Goal: Communication & Community: Answer question/provide support

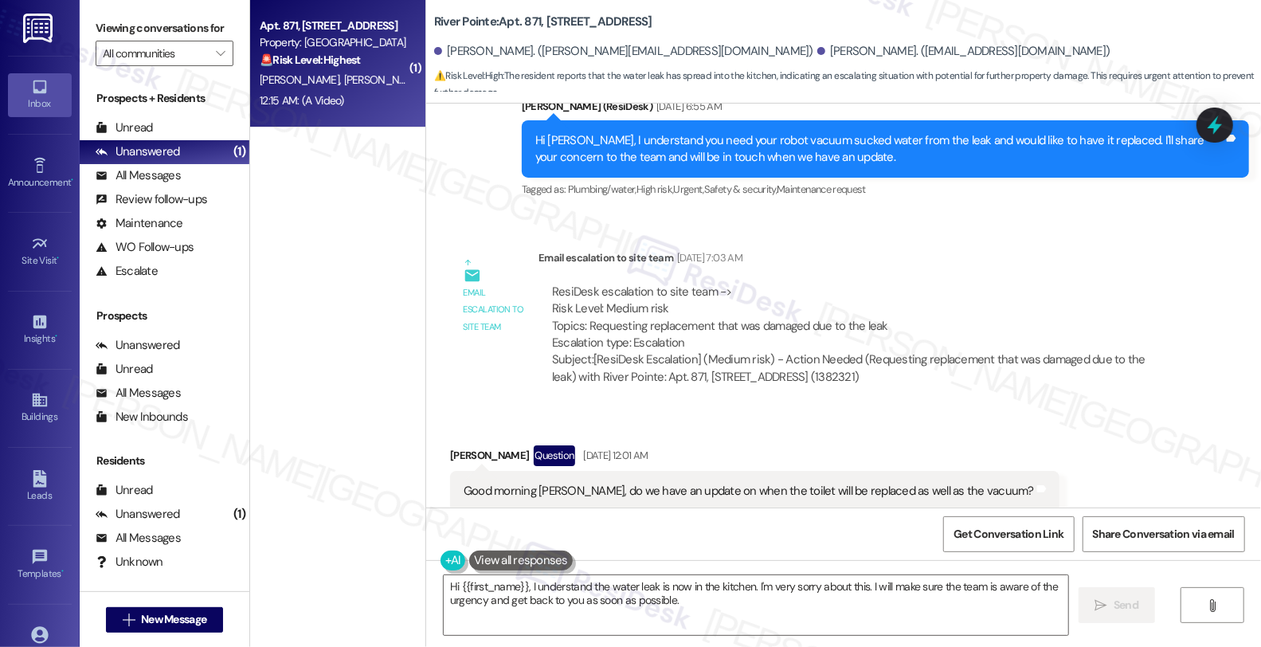
scroll to position [9615, 0]
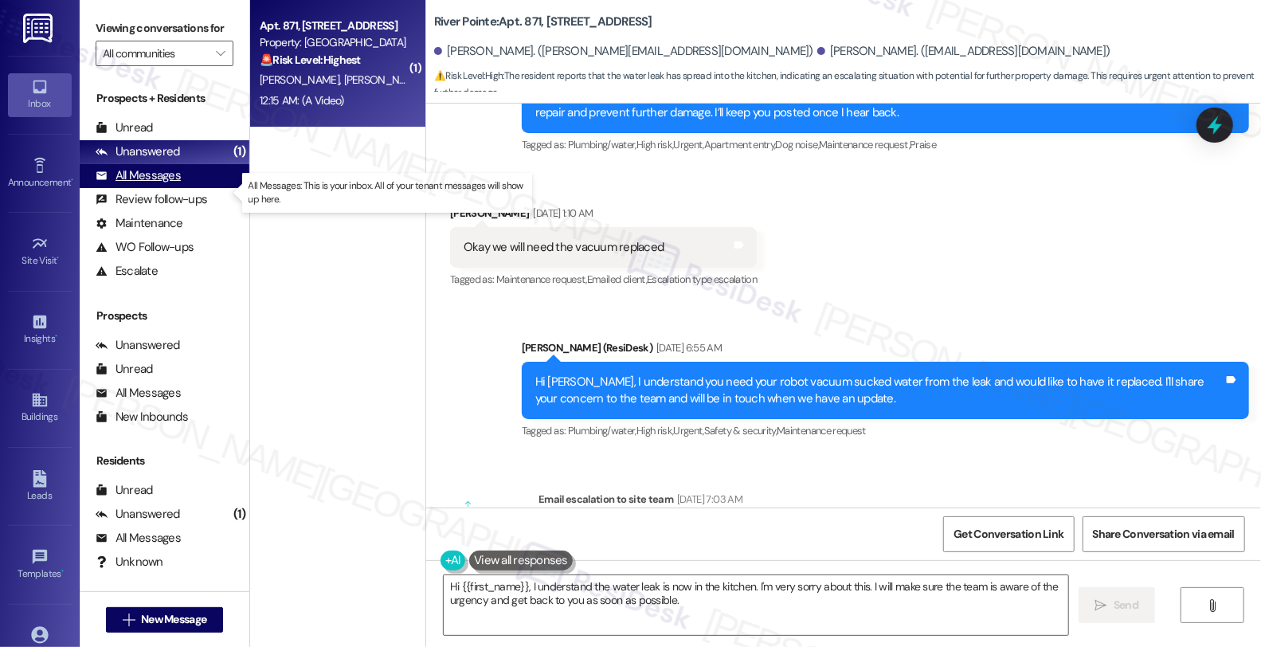
click at [168, 184] on div "All Messages" at bounding box center [138, 175] width 85 height 17
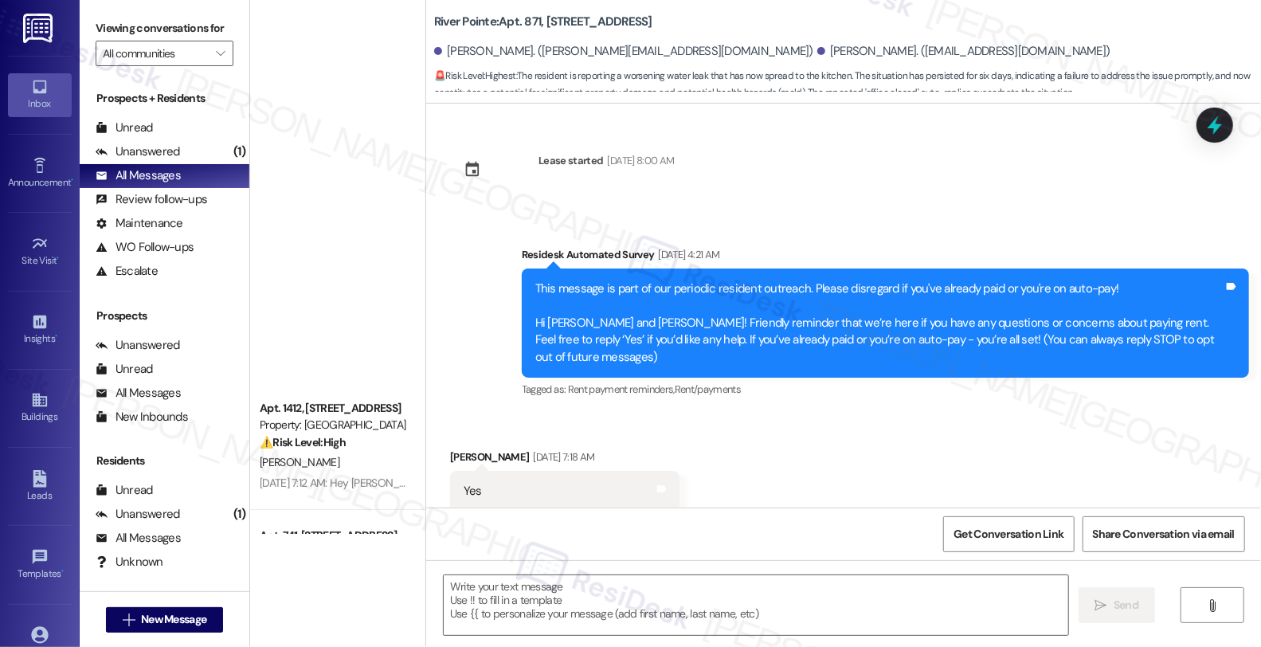
scroll to position [10611, 0]
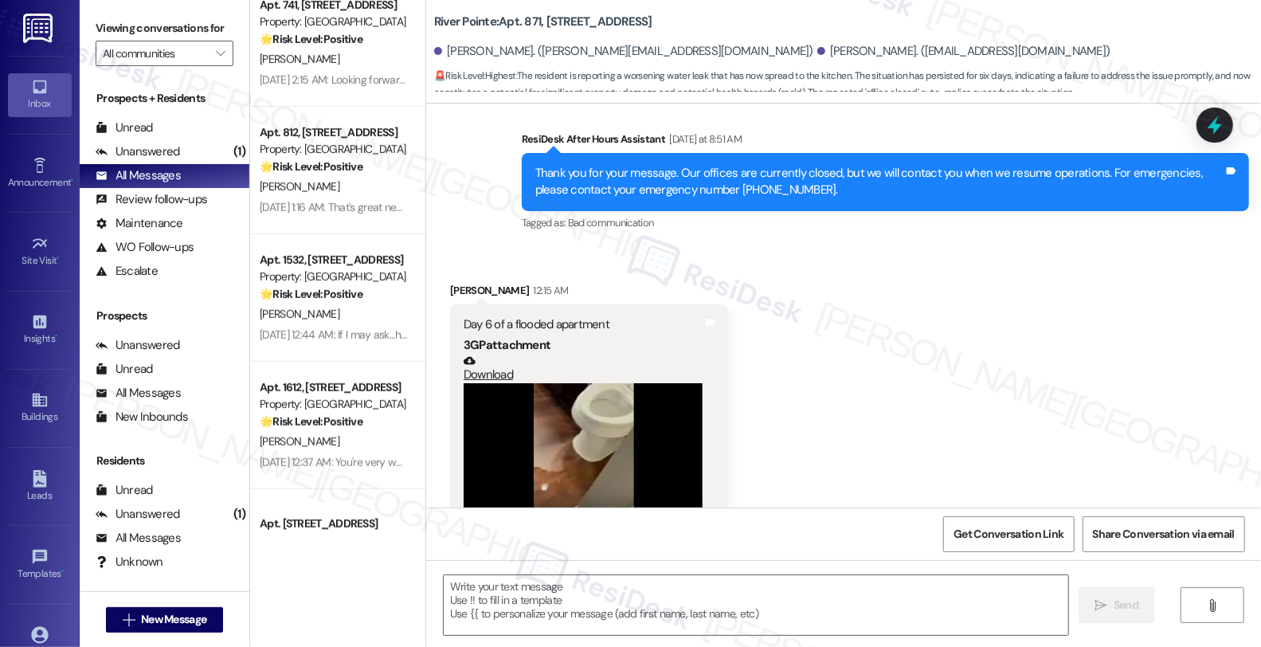
type textarea "Fetching suggested responses. Please feel free to read through the conversation…"
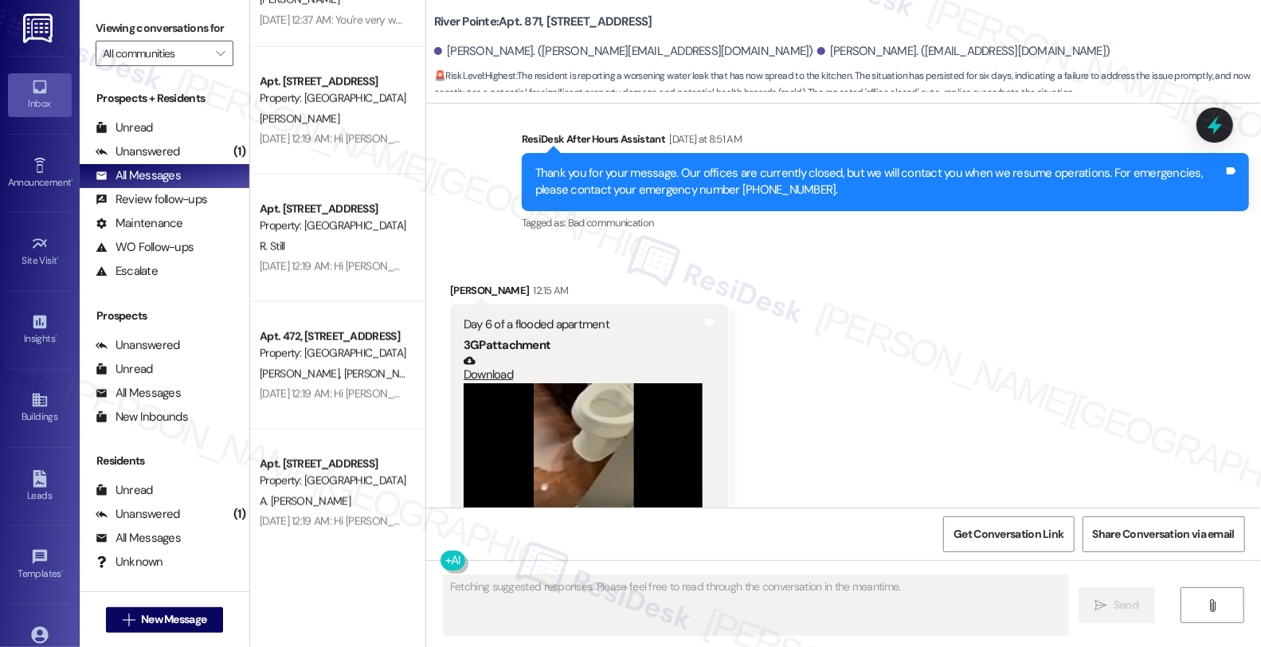
scroll to position [973, 0]
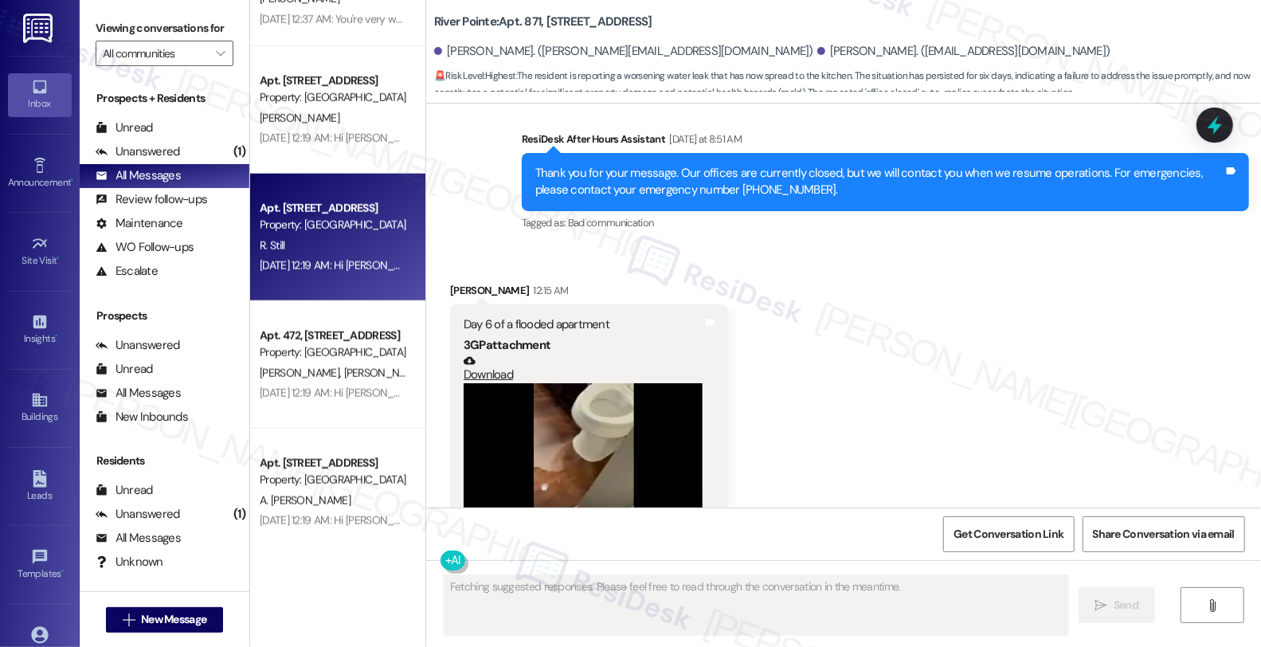
click at [349, 229] on div "Property: [GEOGRAPHIC_DATA]" at bounding box center [333, 225] width 147 height 17
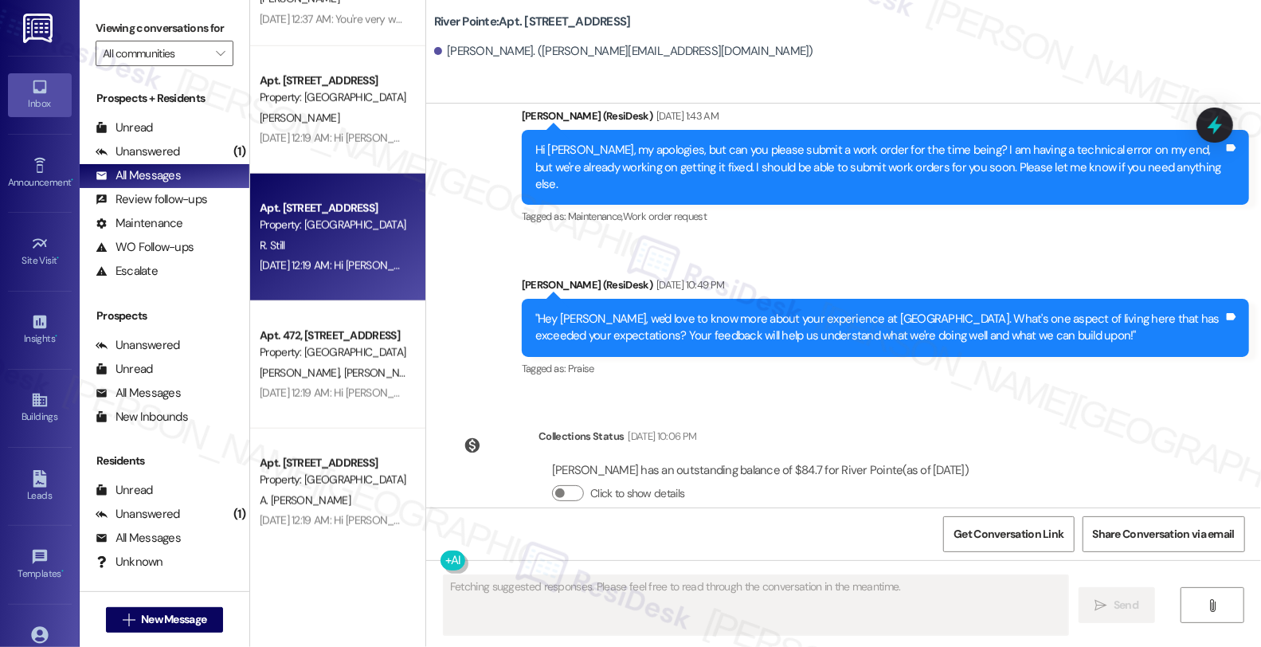
scroll to position [4881, 0]
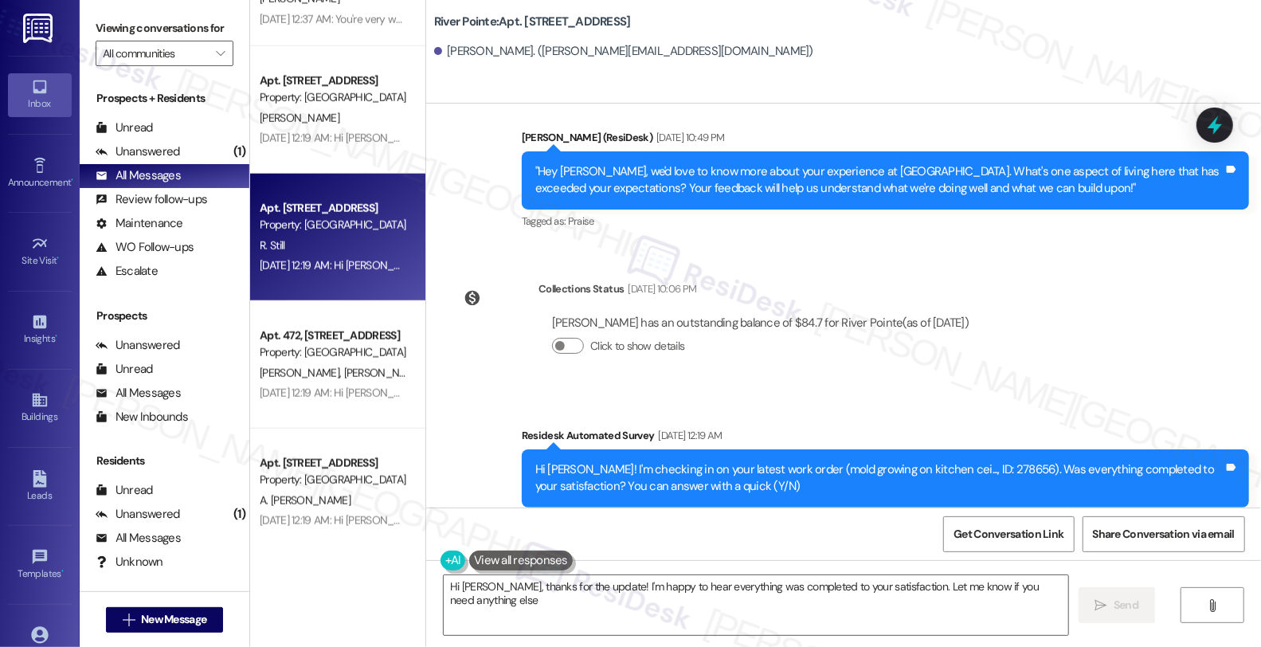
type textarea "Hi [PERSON_NAME], thanks for the update! I'm happy to hear everything was compl…"
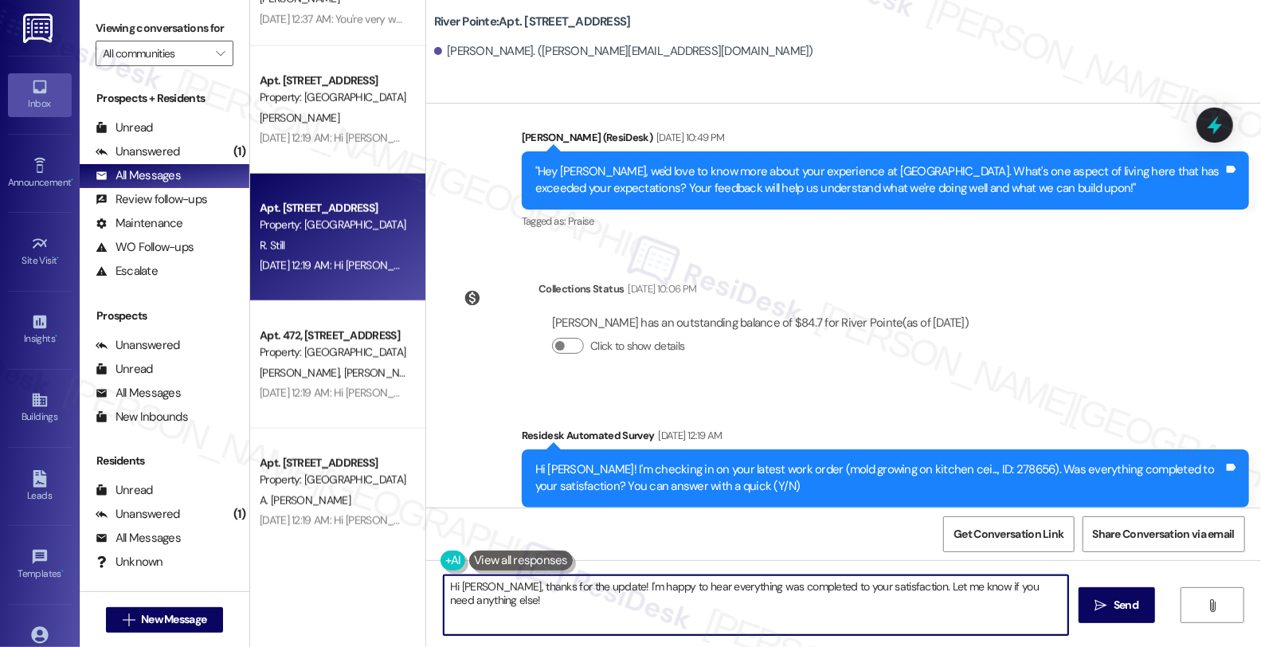
click at [764, 614] on textarea "Hi [PERSON_NAME], thanks for the update! I'm happy to hear everything was compl…" at bounding box center [756, 605] width 624 height 60
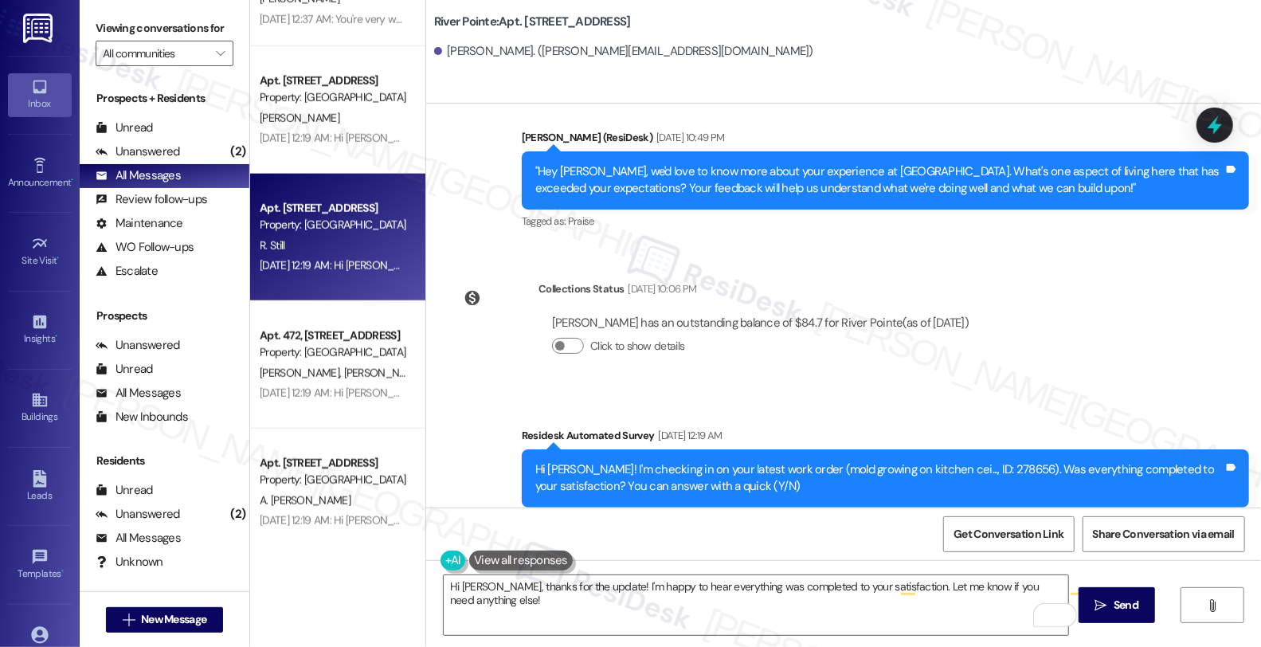
click at [1116, 261] on div "Survey, sent via SMS Residesk Automated Survey [DATE] 12:50 AM Hi [PERSON_NAME]…" at bounding box center [843, 306] width 835 height 404
click at [158, 160] on div "Unanswered" at bounding box center [138, 151] width 84 height 17
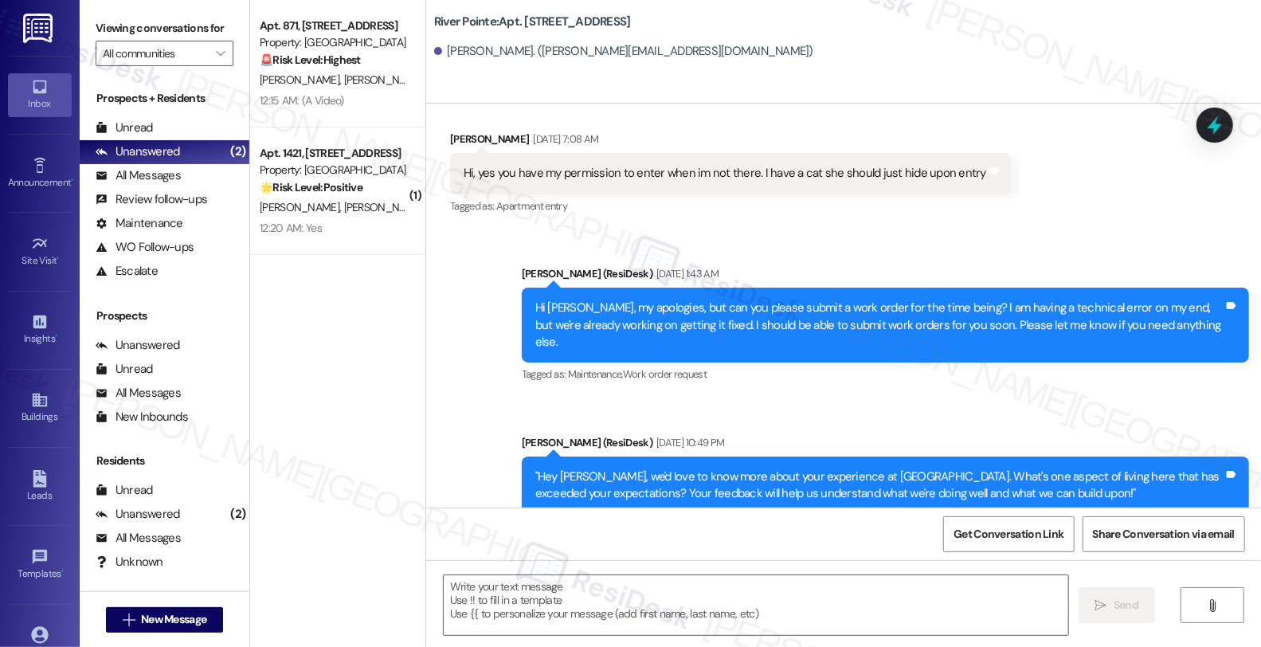
type textarea "Fetching suggested responses. Please feel free to read through the conversation…"
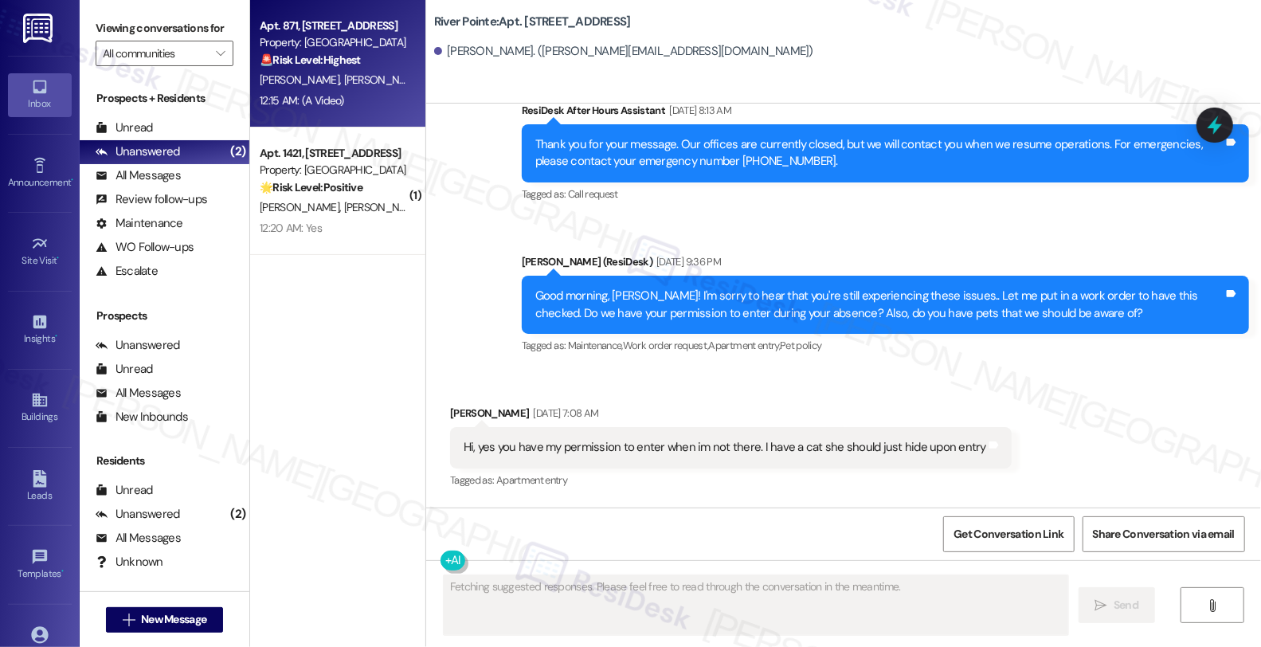
scroll to position [4280, 0]
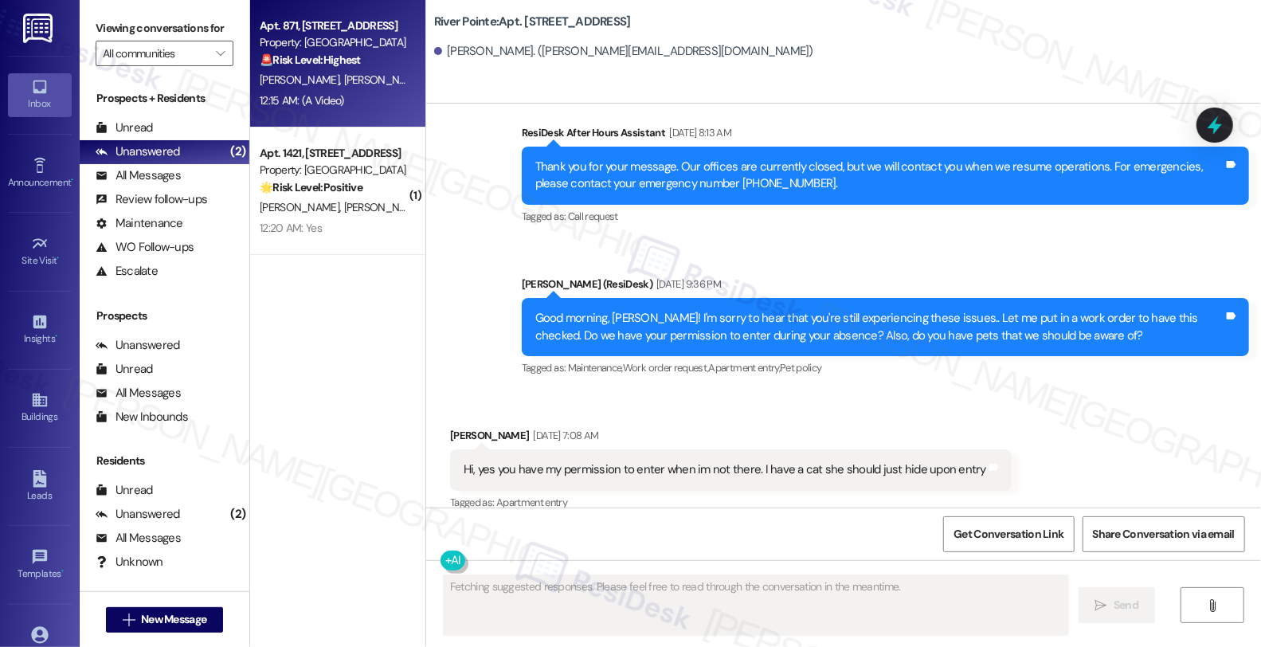
click at [359, 61] on div "🚨 Risk Level: Highest The resident is reporting a worsening water leak that has…" at bounding box center [333, 60] width 147 height 17
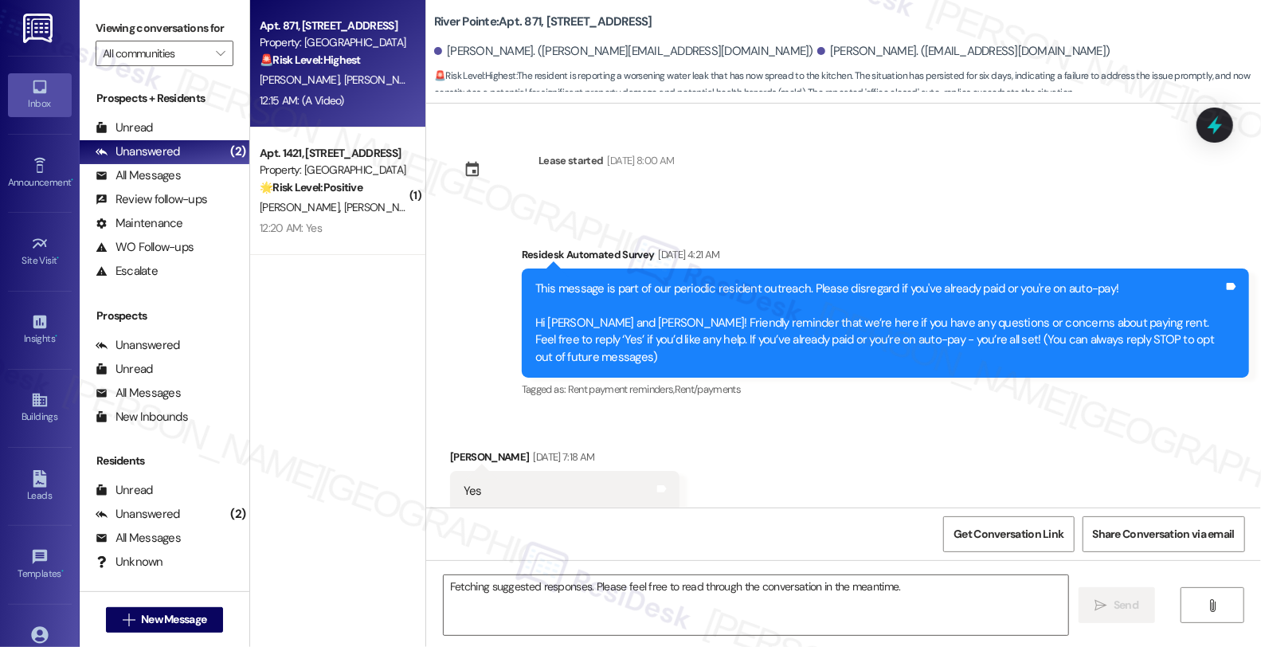
scroll to position [10611, 0]
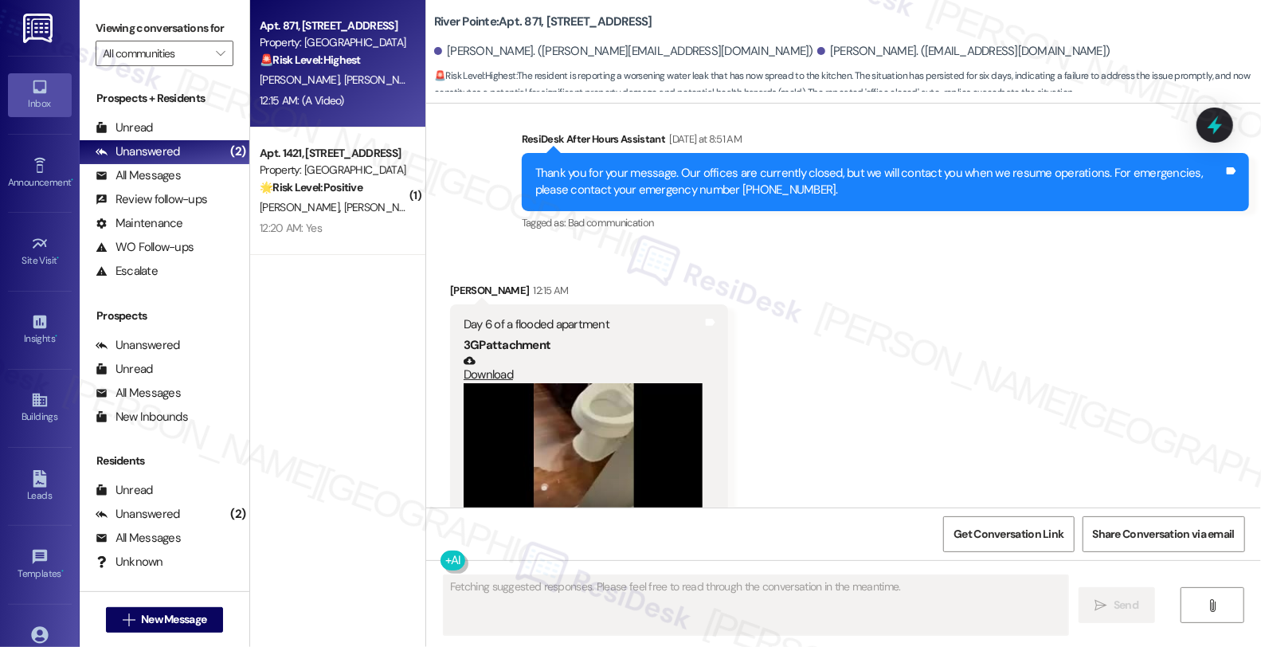
click at [566, 383] on video at bounding box center [582, 472] width 239 height 179
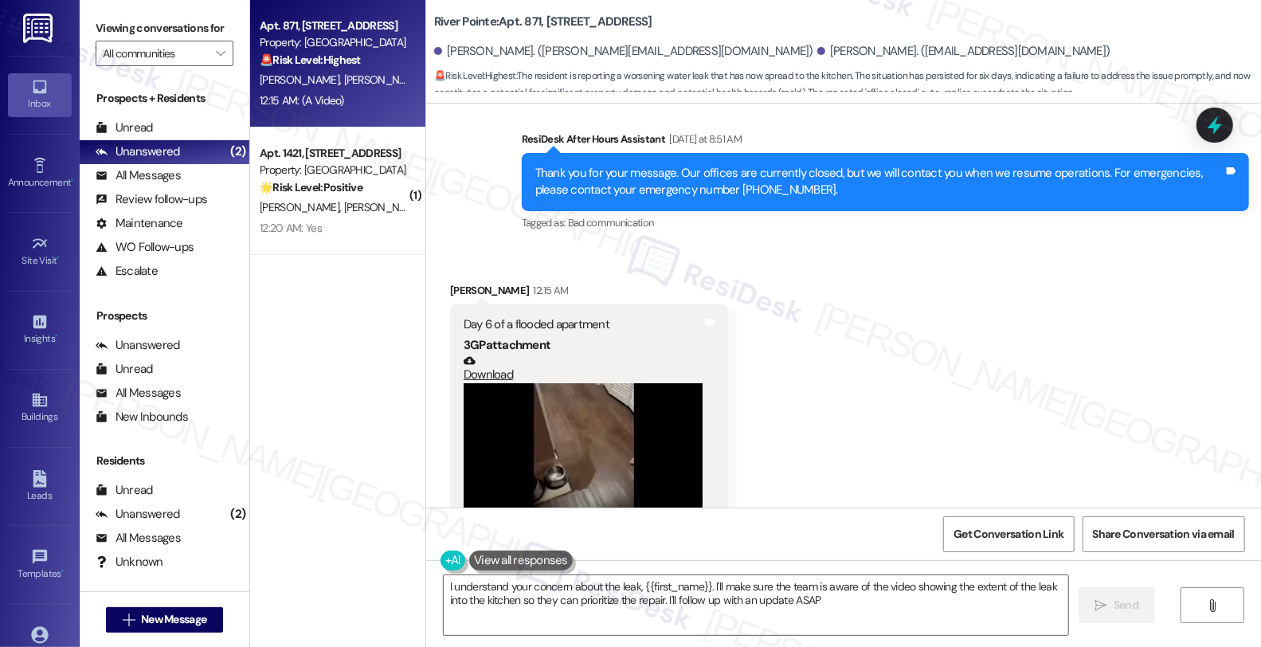
type textarea "I understand your concern about the leak, {{first_name}}. I'll make sure the te…"
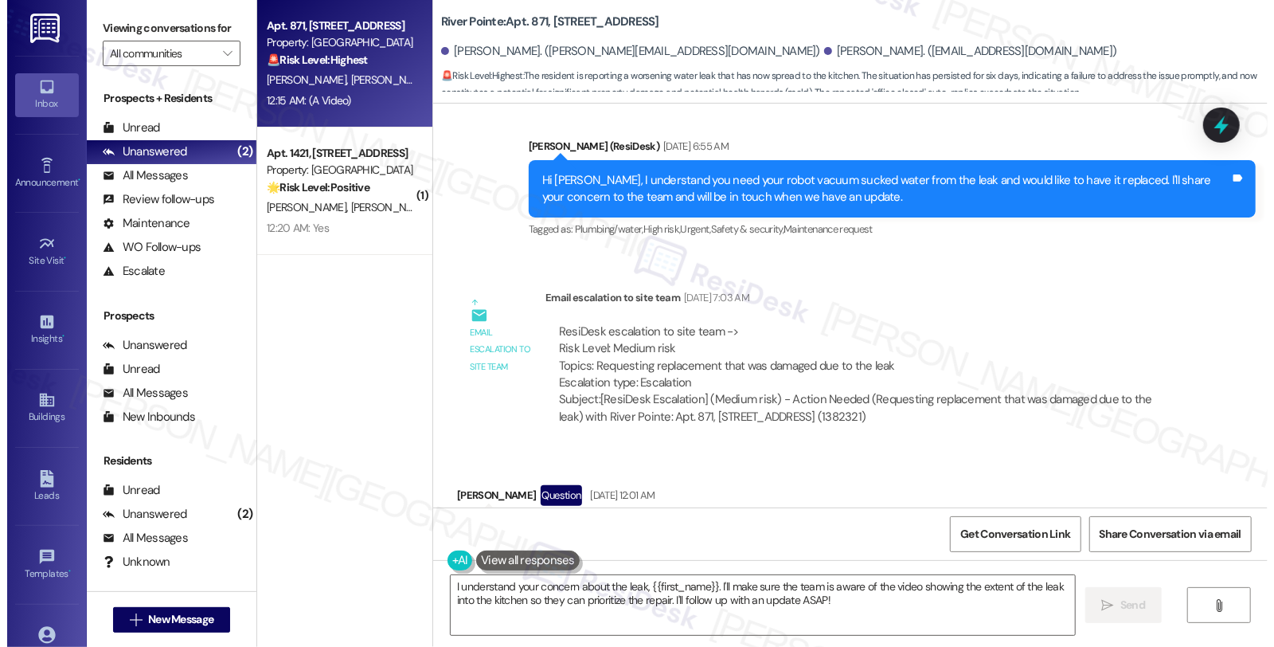
scroll to position [9815, 0]
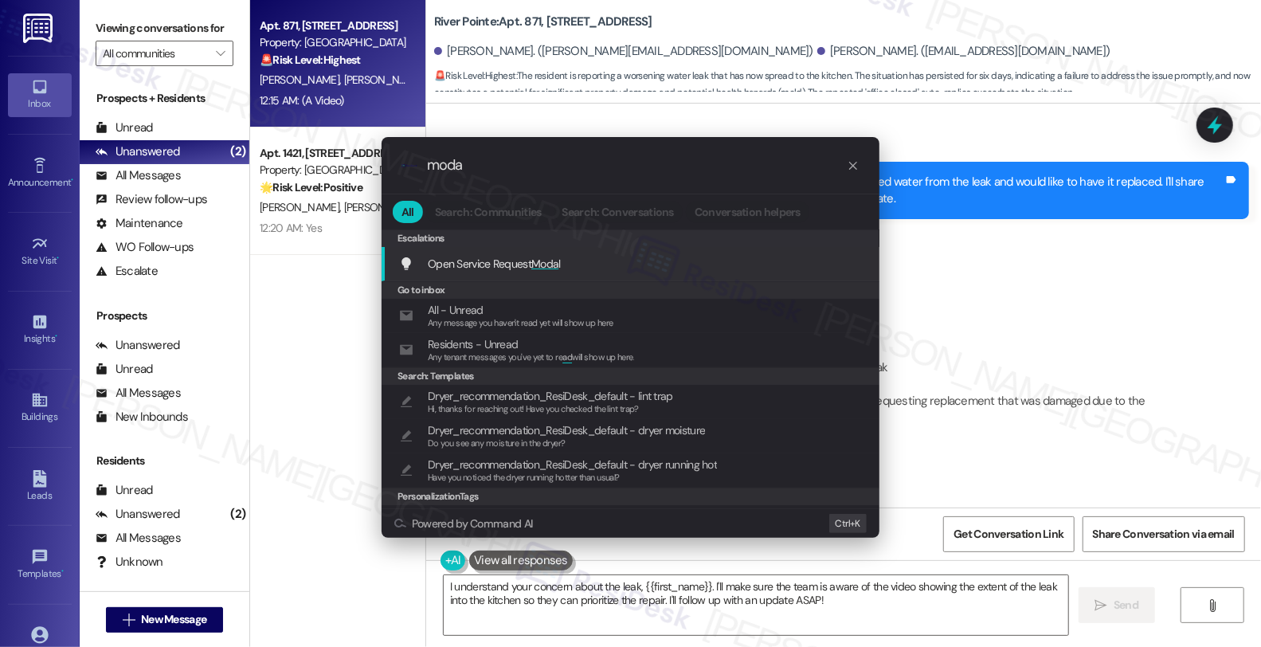
type input "modal"
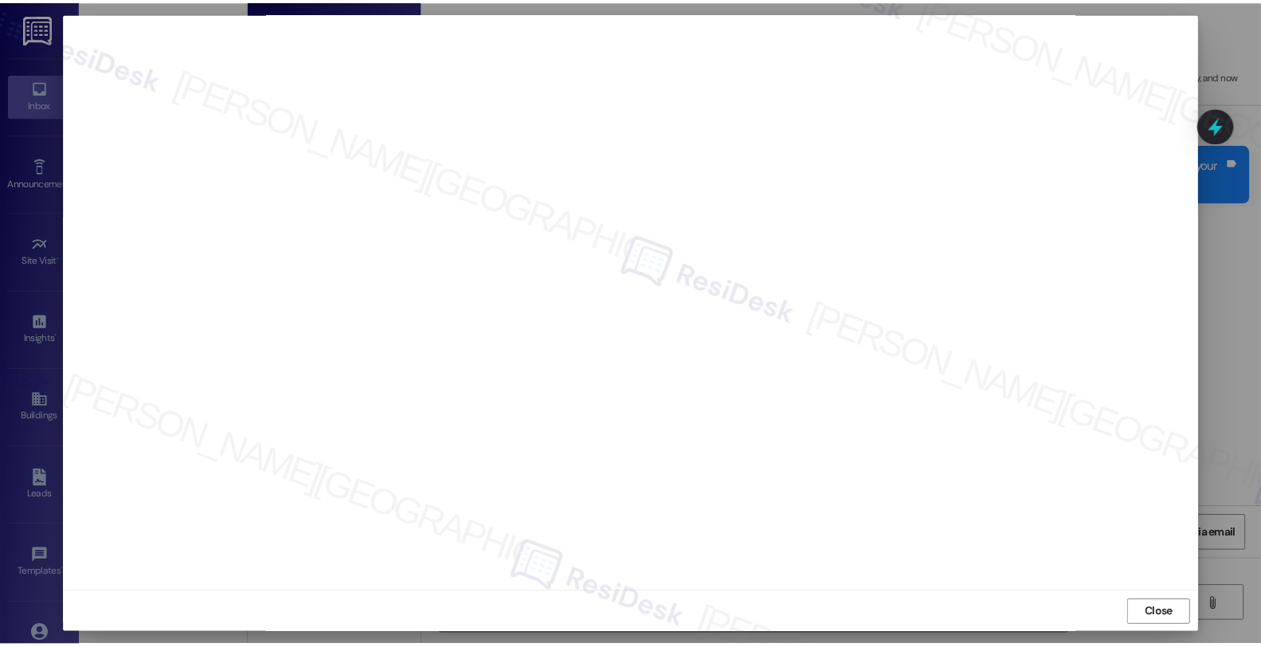
scroll to position [0, 0]
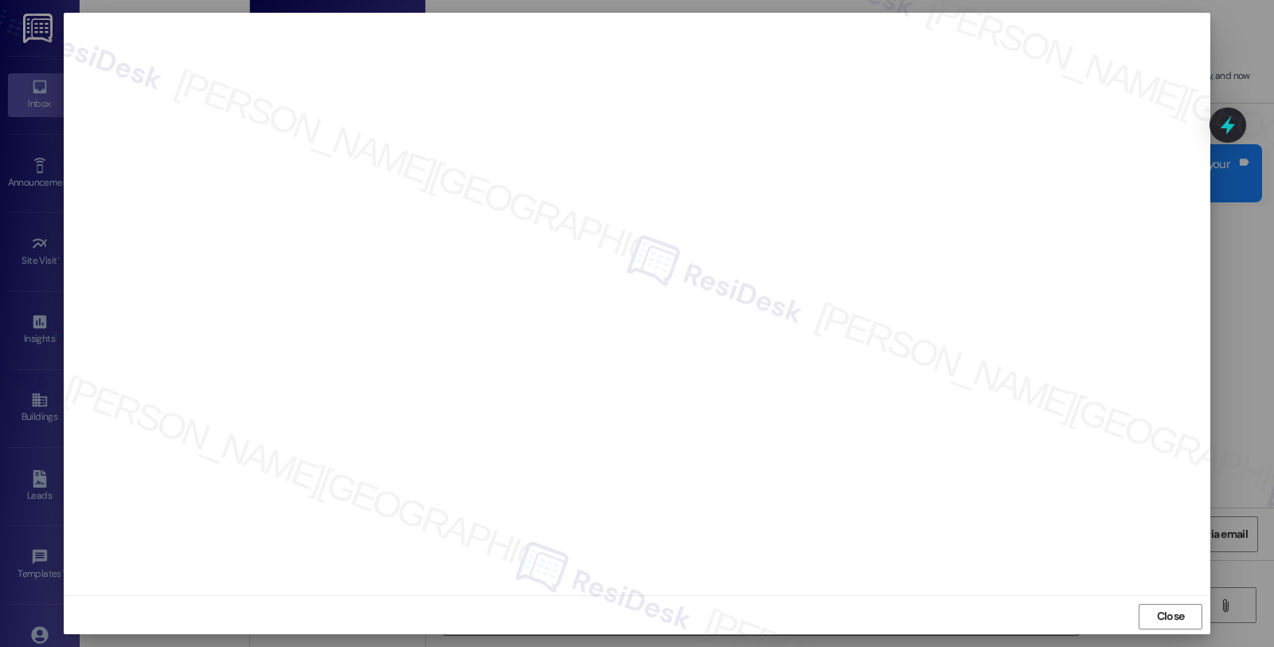
click at [1133, 612] on div "Close" at bounding box center [637, 616] width 1147 height 42
click at [1143, 610] on button "Close" at bounding box center [1171, 616] width 64 height 25
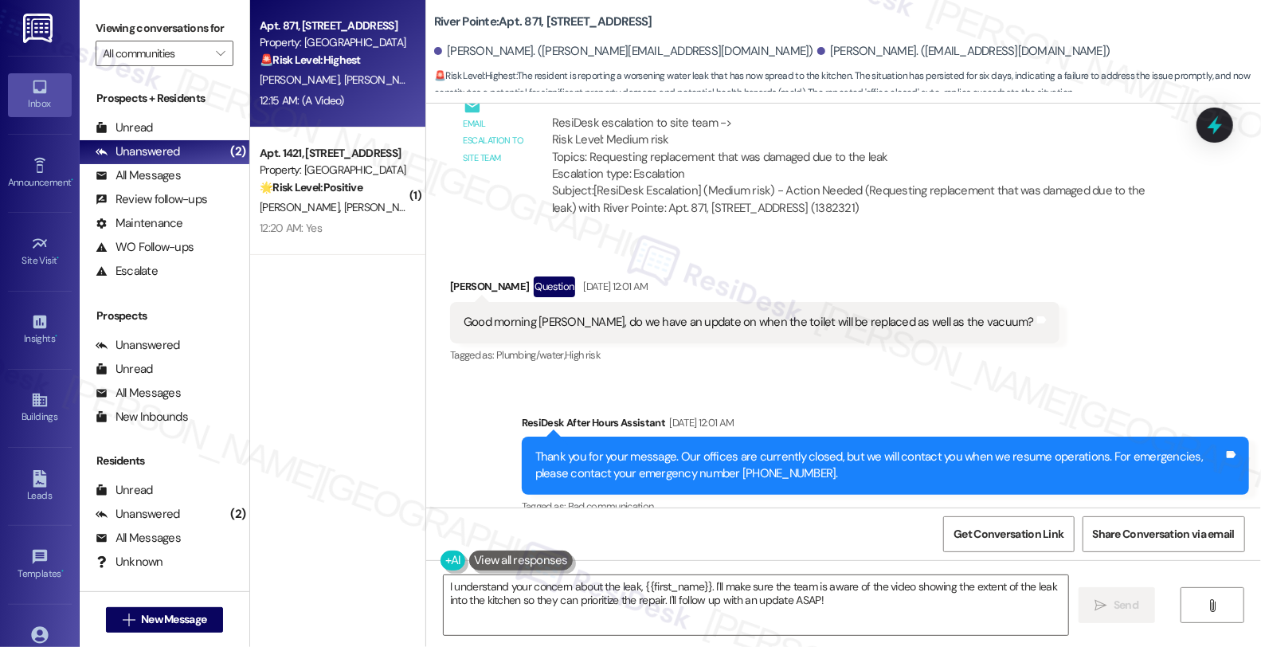
scroll to position [10169, 0]
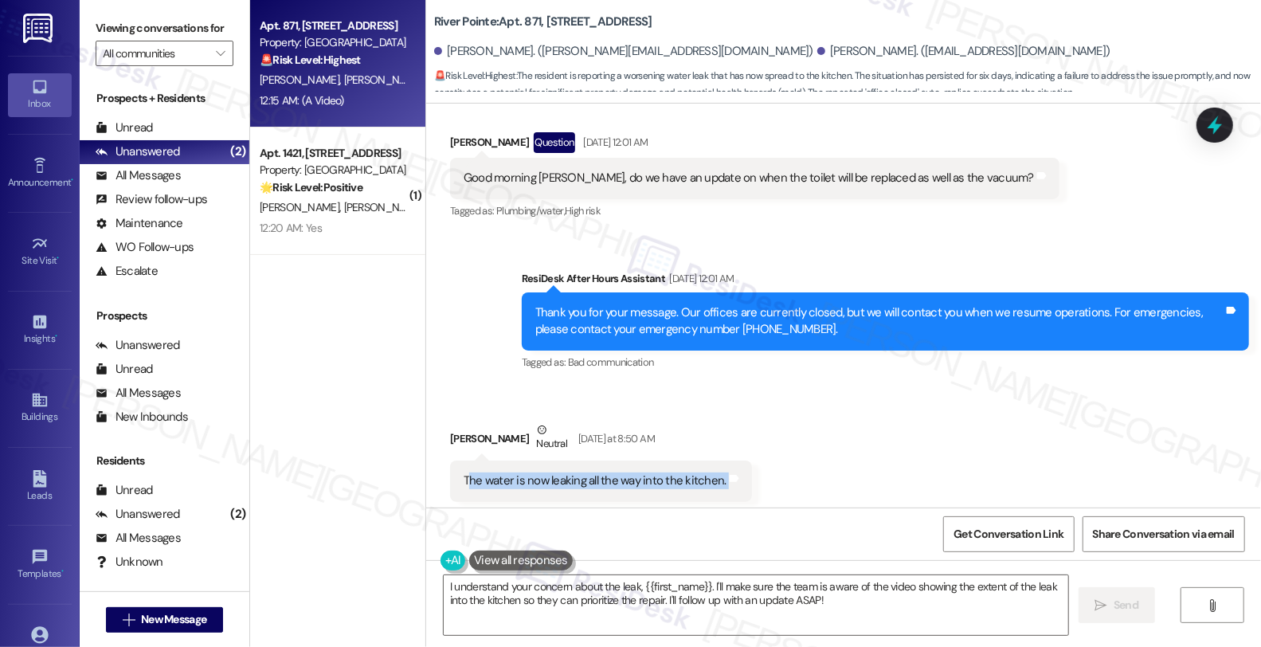
drag, startPoint x: 456, startPoint y: 377, endPoint x: 773, endPoint y: 378, distance: 316.9
click at [773, 385] on div "Received via SMS [PERSON_NAME] Neutral [DATE] at 8:50 AM The water is now leaki…" at bounding box center [843, 460] width 835 height 151
click at [905, 385] on div "Received via SMS [PERSON_NAME] Neutral [DATE] at 8:50 AM The water is now leaki…" at bounding box center [843, 460] width 835 height 151
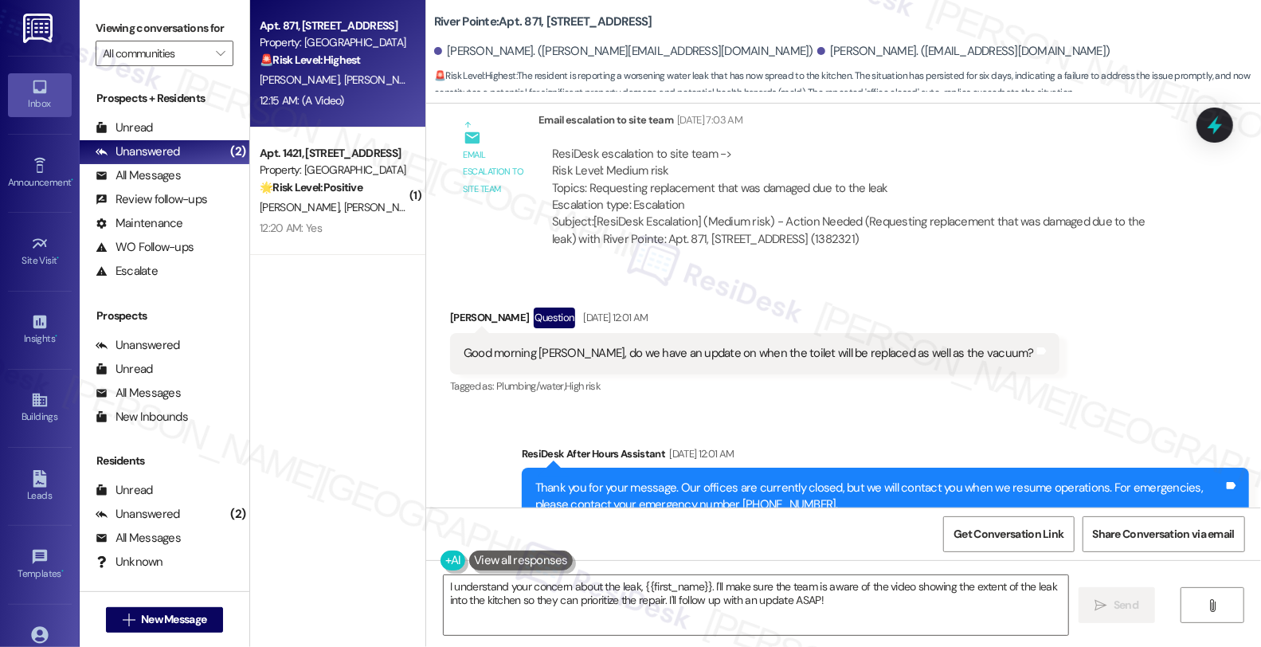
scroll to position [9992, 0]
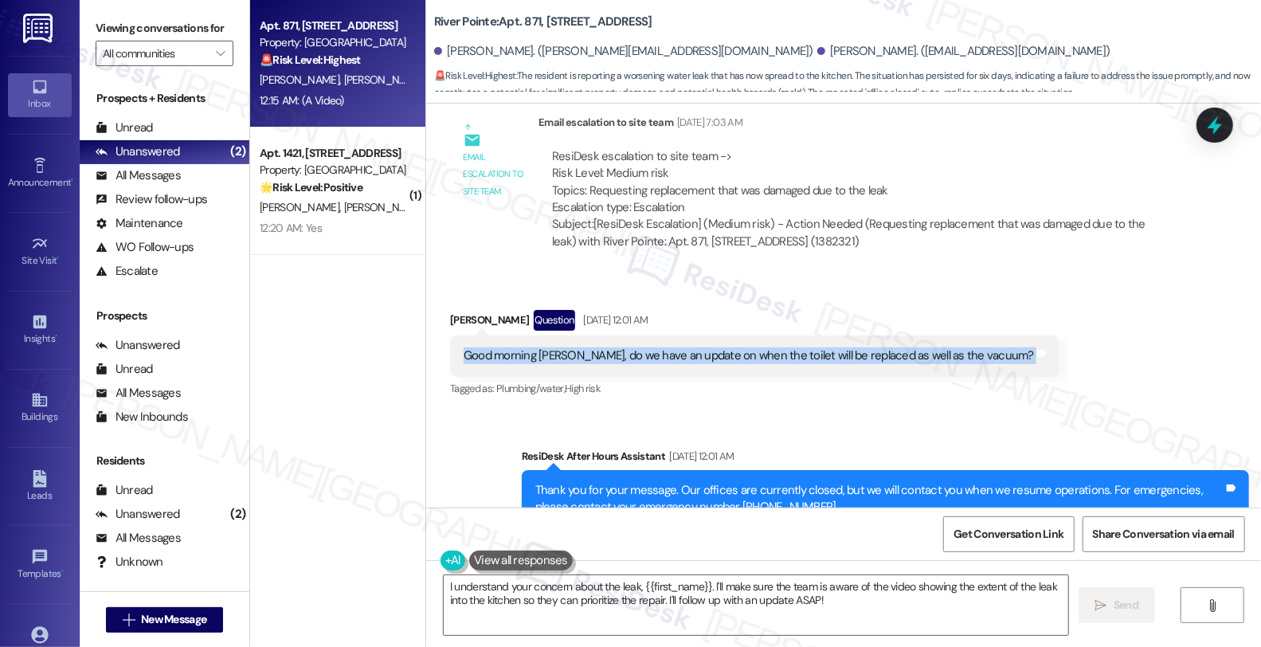
drag, startPoint x: 448, startPoint y: 252, endPoint x: 1037, endPoint y: 258, distance: 589.3
click at [1037, 274] on div "Received via SMS [PERSON_NAME] Question [DATE] 12:01 AM Good morning [PERSON_NA…" at bounding box center [843, 343] width 835 height 138
copy div "Good morning [PERSON_NAME], do we have an update on when the toilet will be rep…"
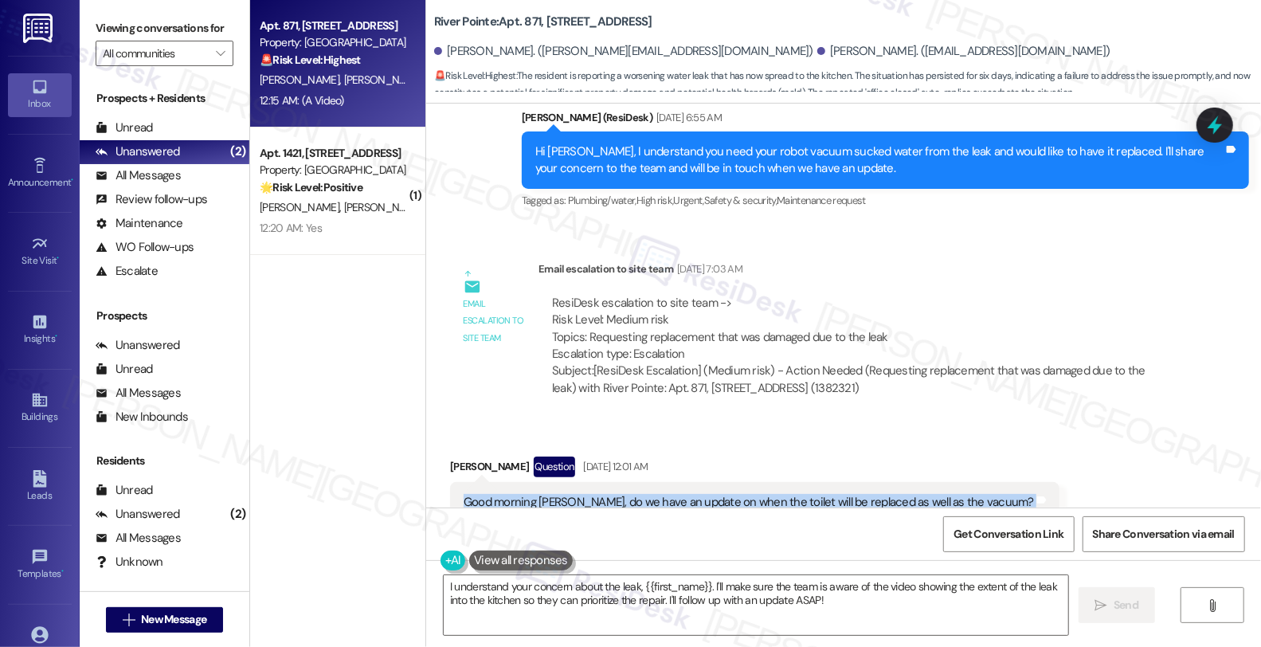
scroll to position [10081, 0]
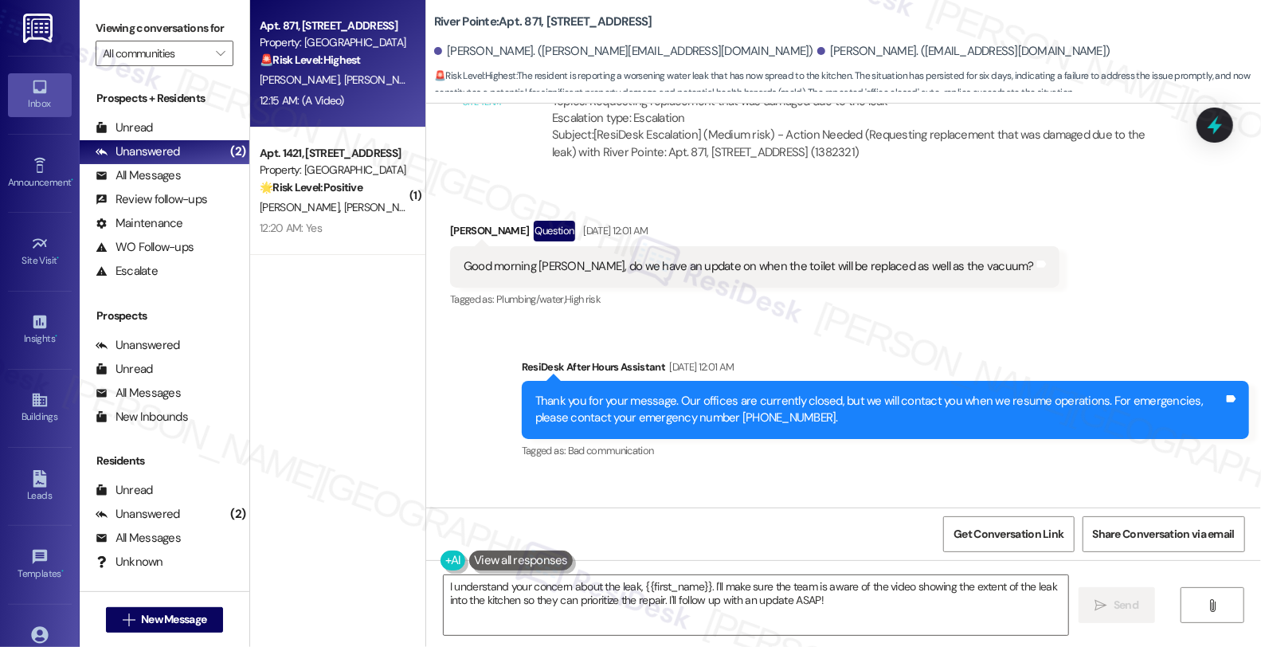
drag, startPoint x: 450, startPoint y: 464, endPoint x: 768, endPoint y: 465, distance: 317.7
click at [768, 474] on div "Received via SMS [PERSON_NAME] Neutral [DATE] at 8:50 AM The water is now leaki…" at bounding box center [843, 549] width 835 height 151
copy div "The water is now leaking all the way into the kitchen. Tags and notes"
click at [451, 510] on div "[PERSON_NAME] Neutral [DATE] at 8:50 AM" at bounding box center [601, 529] width 302 height 39
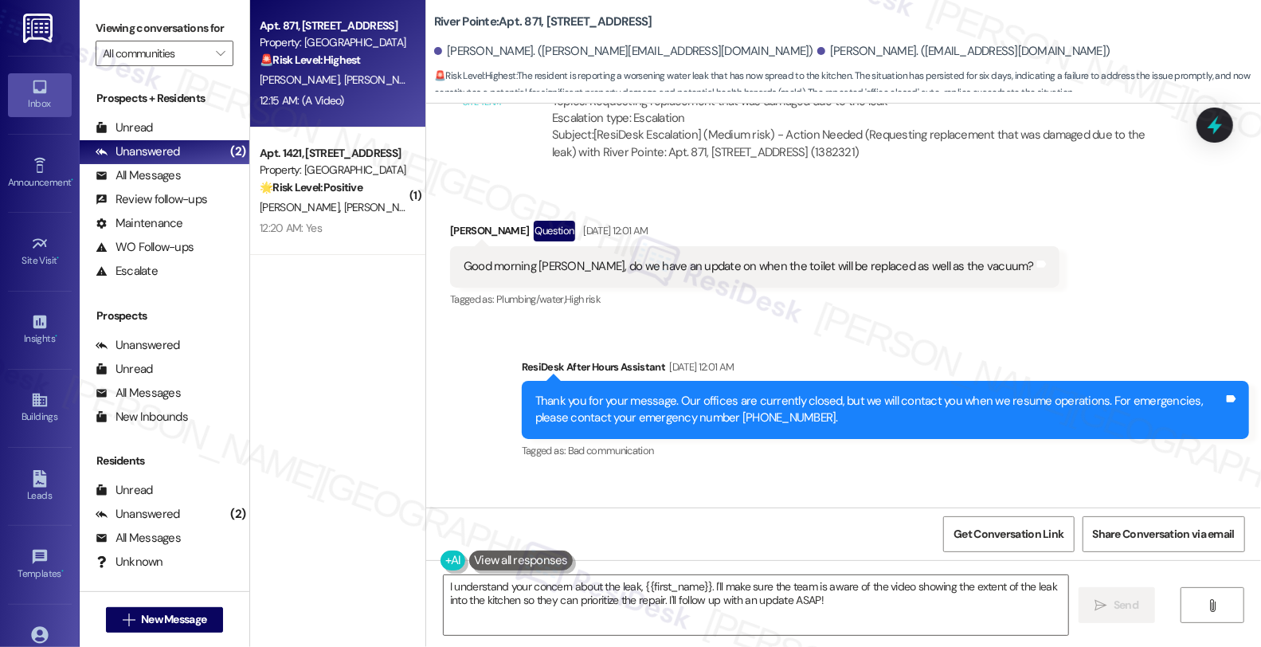
copy div "[PERSON_NAME]"
click at [450, 510] on div "[PERSON_NAME] Neutral [DATE] at 8:50 AM" at bounding box center [601, 529] width 302 height 39
copy div "[PERSON_NAME]"
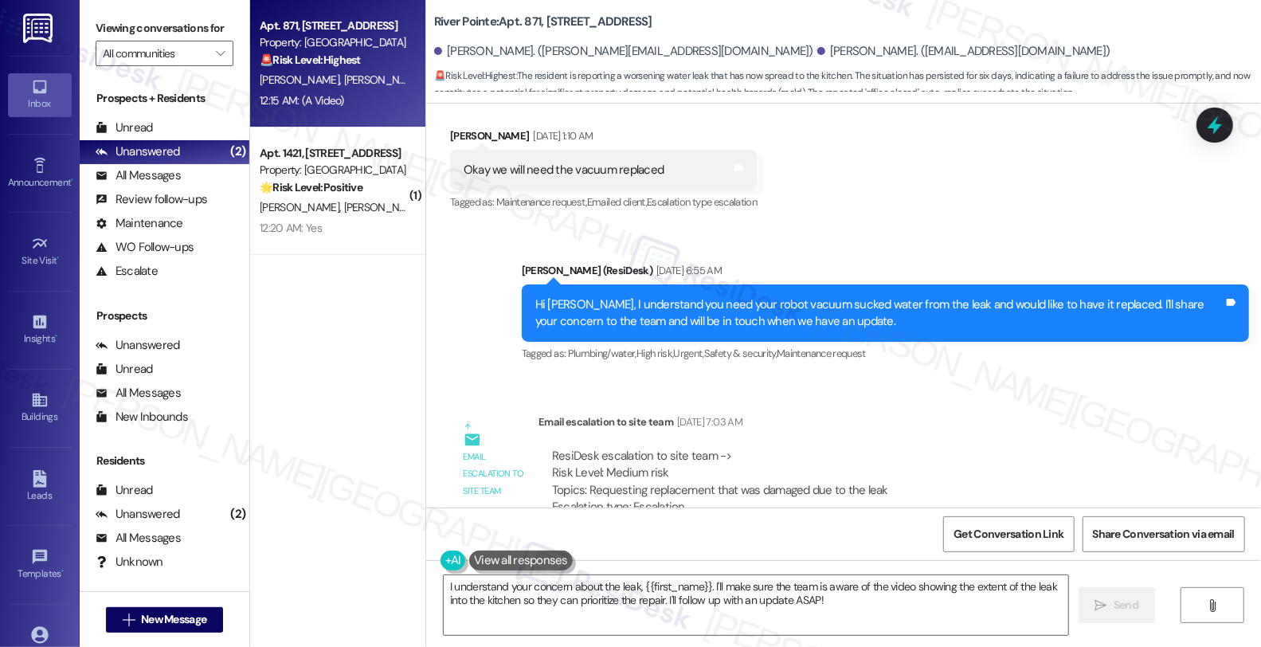
scroll to position [9638, 0]
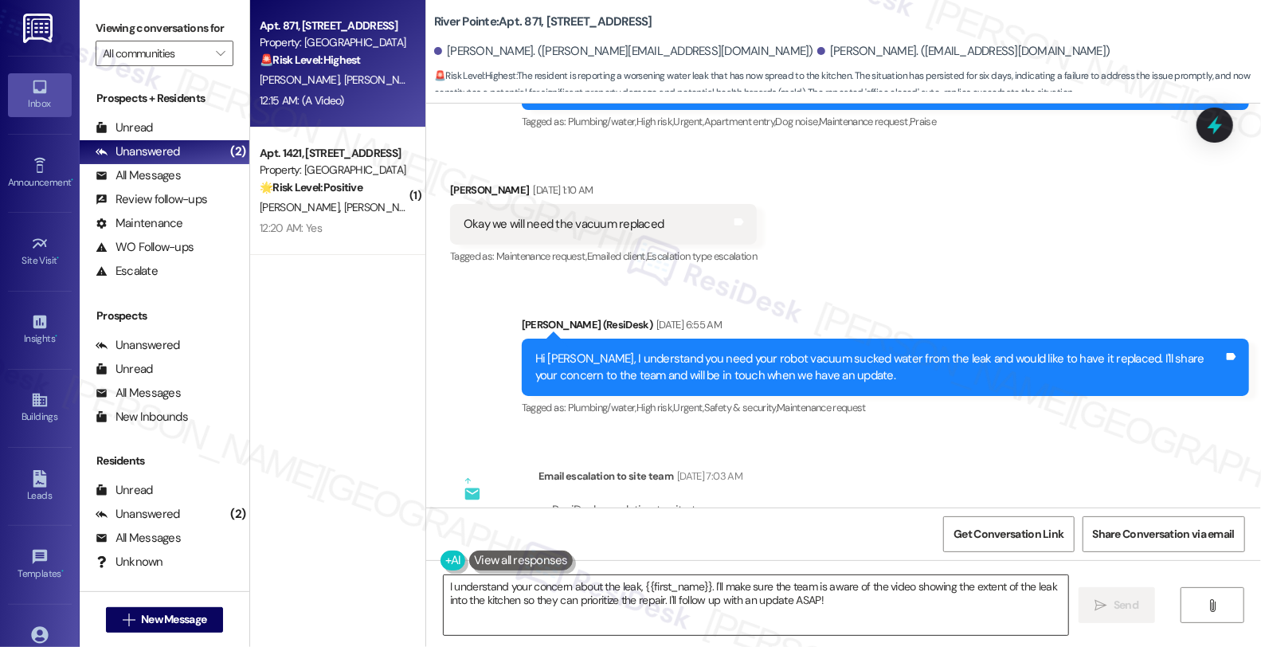
click at [444, 591] on textarea "I understand your concern about the leak, {{first_name}}. I'll make sure the te…" at bounding box center [756, 605] width 624 height 60
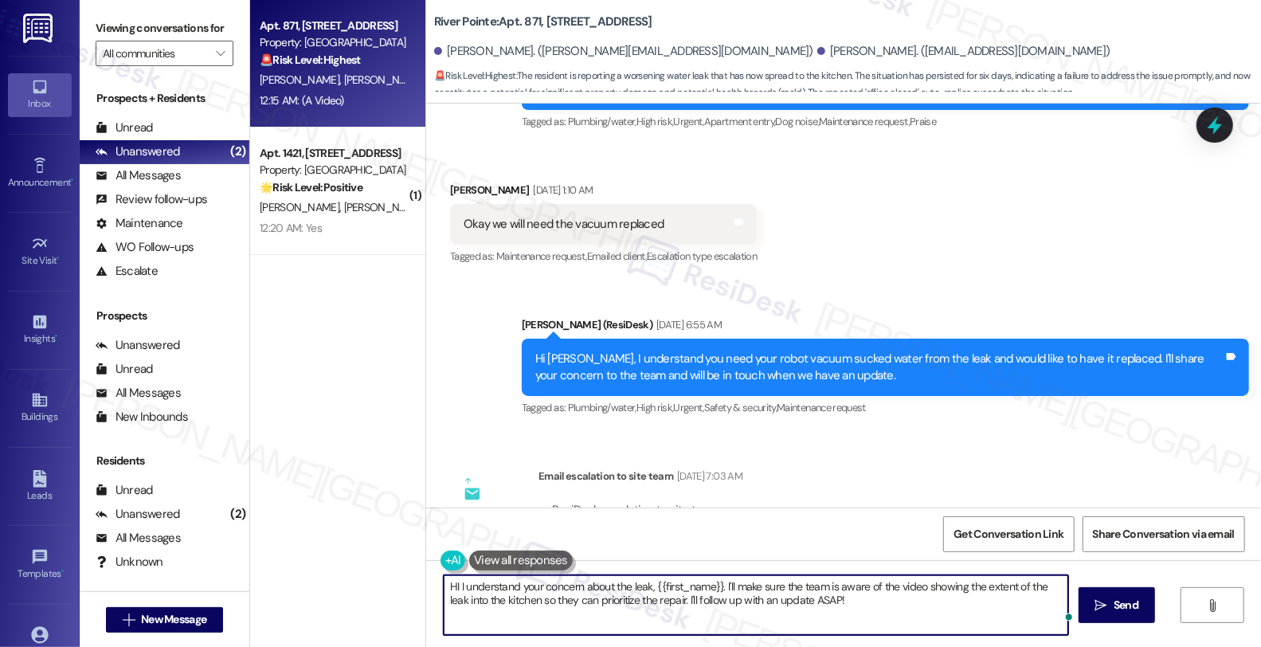
paste textarea "[PERSON_NAME]"
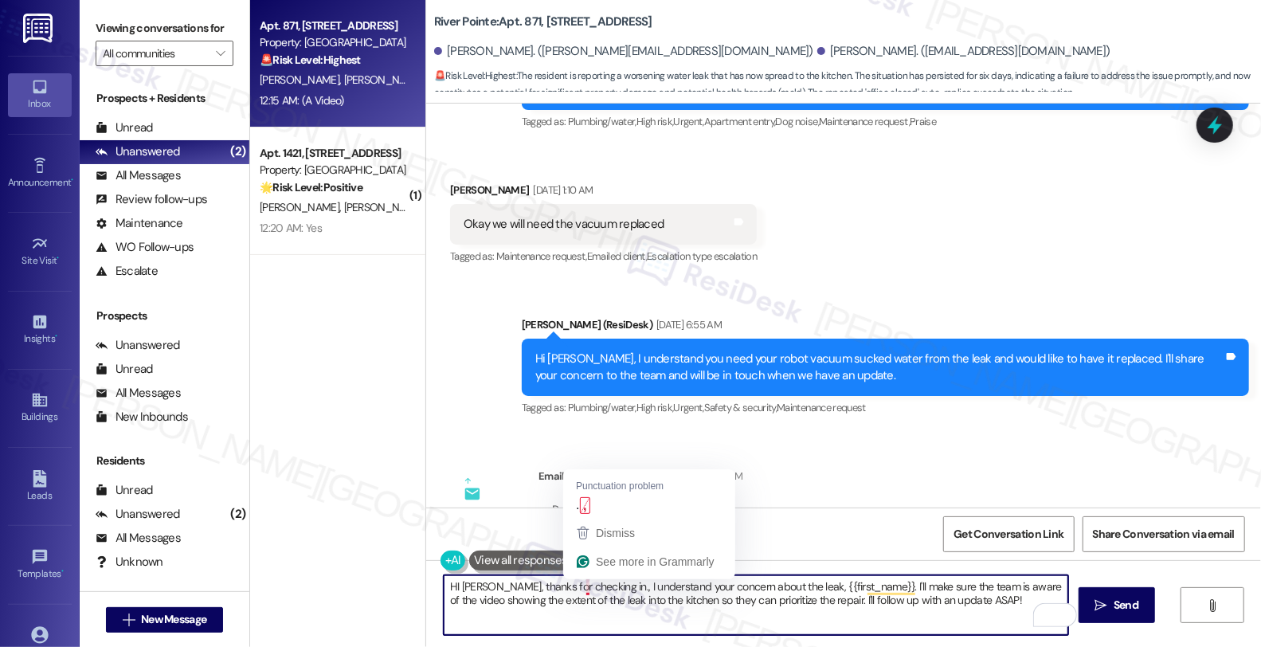
click at [573, 588] on textarea "HI [PERSON_NAME], thanks for checking in., I understand your concern about the …" at bounding box center [756, 605] width 624 height 60
click at [767, 591] on textarea "HI [PERSON_NAME], thanks for checking in. I understand your concern about the l…" at bounding box center [756, 605] width 624 height 60
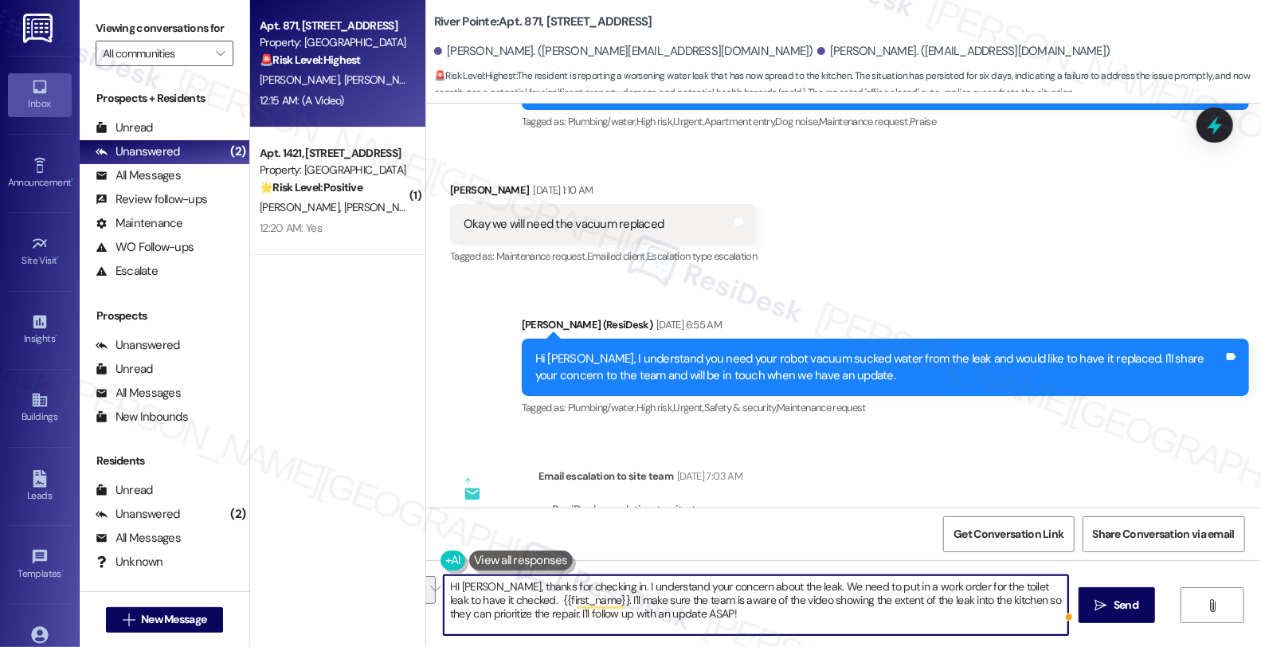
drag, startPoint x: 483, startPoint y: 600, endPoint x: 932, endPoint y: 674, distance: 455.2
click at [932, 646] on html "Inbox Go to Inbox Announcement • Send A Text Announcement Site Visit • Go to Si…" at bounding box center [630, 322] width 1261 height 647
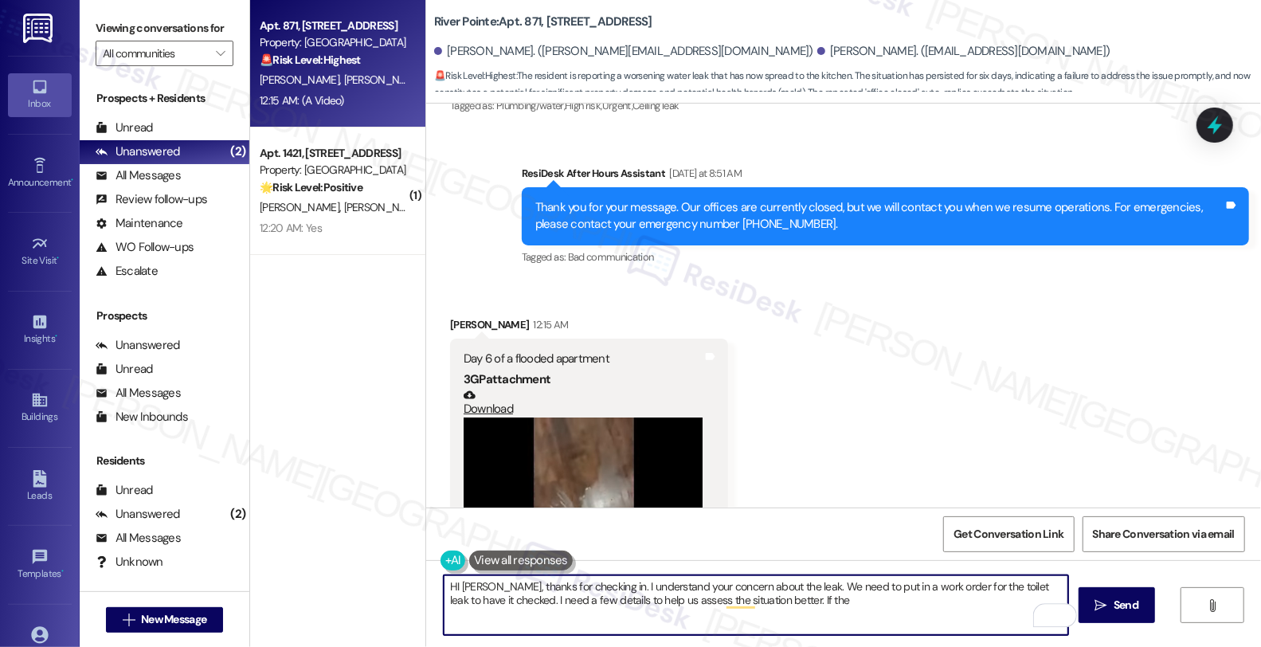
scroll to position [10611, 0]
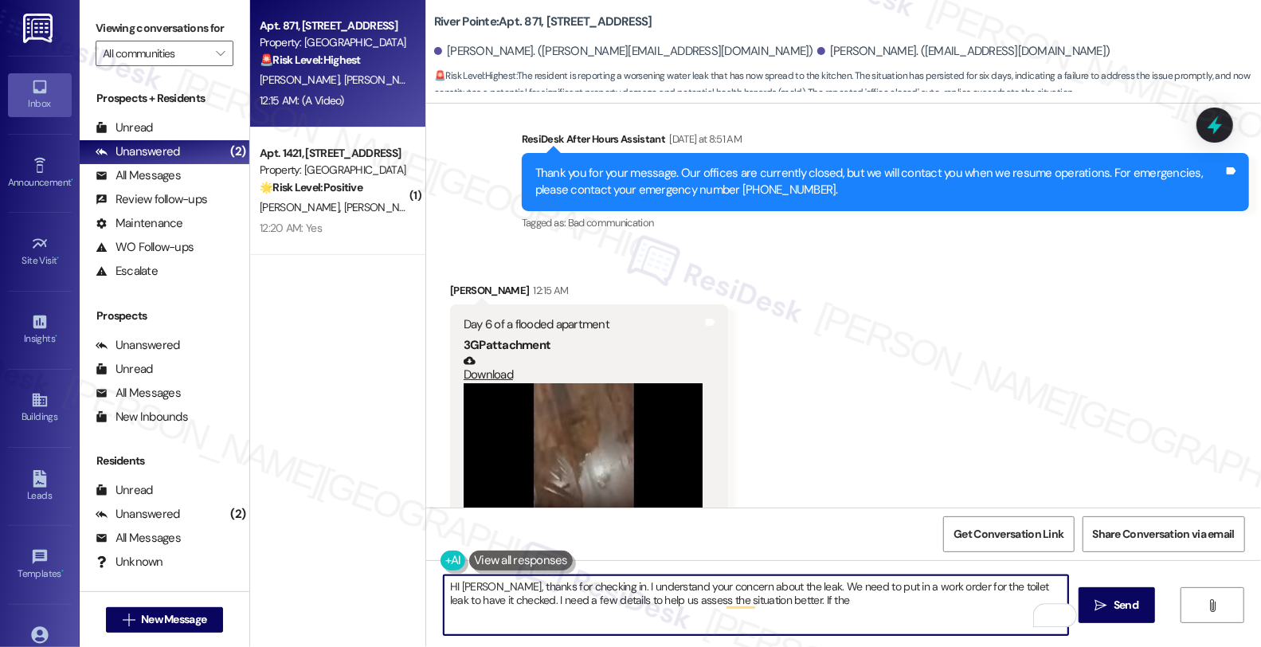
type textarea "HI [PERSON_NAME], thanks for checking in. I understand your concern about the l…"
click at [578, 383] on video at bounding box center [582, 472] width 239 height 179
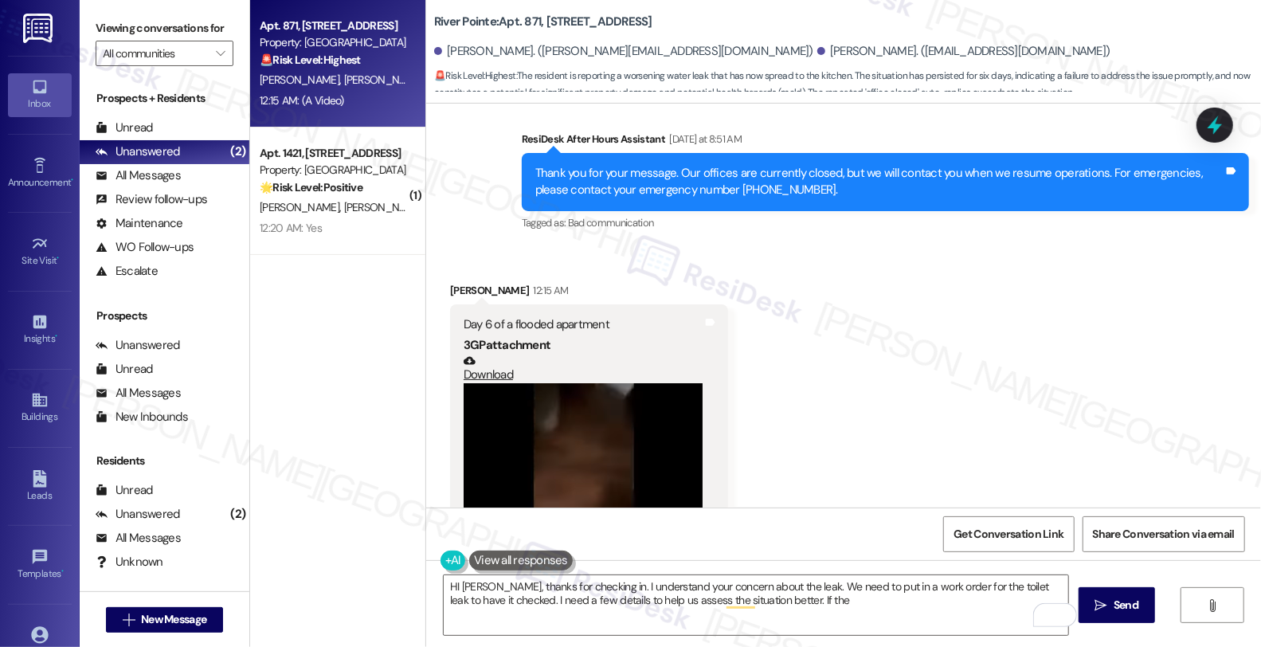
click at [481, 354] on link "Download" at bounding box center [582, 368] width 239 height 28
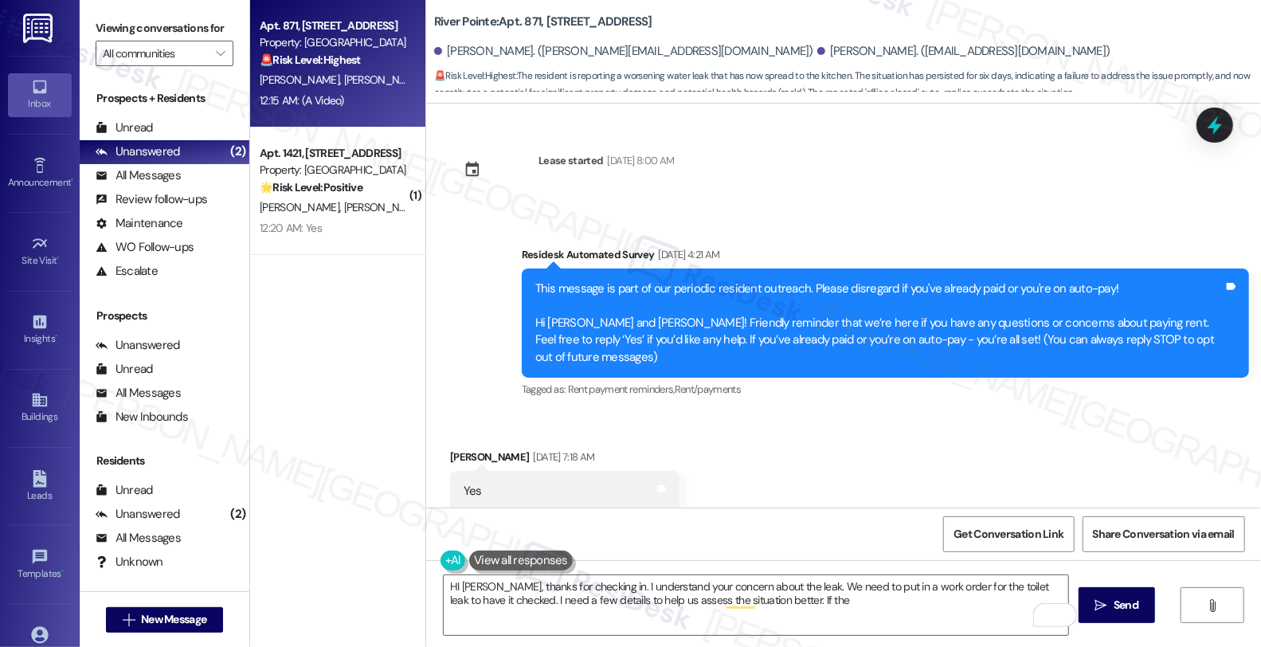
scroll to position [10611, 0]
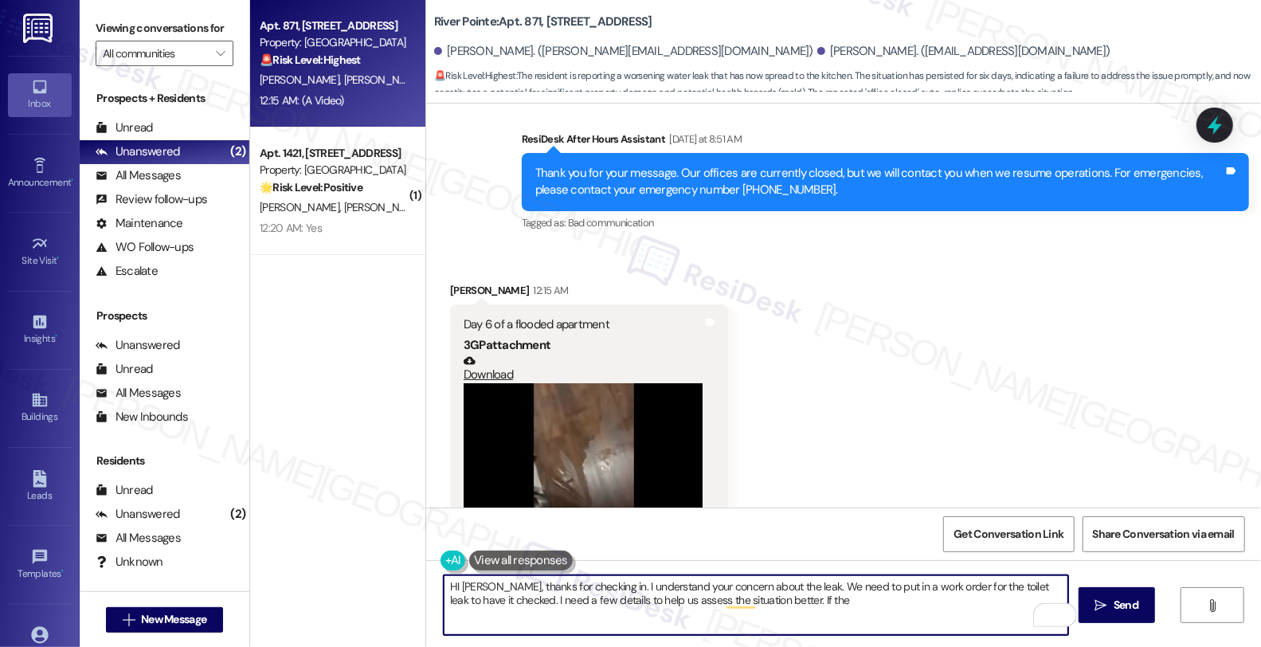
drag, startPoint x: 822, startPoint y: 600, endPoint x: 807, endPoint y: 600, distance: 14.3
click at [822, 600] on textarea "HI [PERSON_NAME], thanks for checking in. I understand your concern about the l…" at bounding box center [756, 605] width 624 height 60
drag, startPoint x: 747, startPoint y: 600, endPoint x: 878, endPoint y: 600, distance: 131.4
click at [878, 600] on textarea "HI [PERSON_NAME], thanks for checking in. I understand your concern about the l…" at bounding box center [756, 605] width 624 height 60
paste textarea "s the leak coming from the base of the toilet, the tank, or another part?"
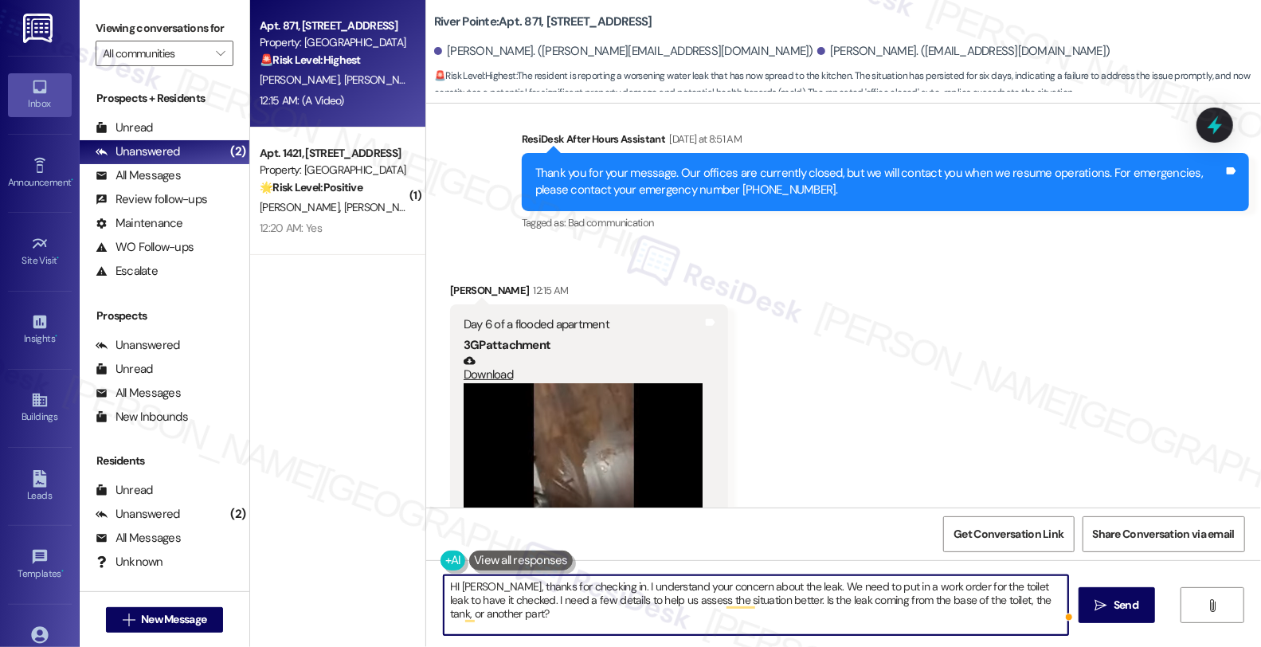
click at [597, 623] on textarea "HI Kelly, thanks for checking in. I understand your concern about the leak. We …" at bounding box center [756, 605] width 624 height 60
type textarea "HI Kelly, thanks for checking in. I understand your concern about the leak. We …"
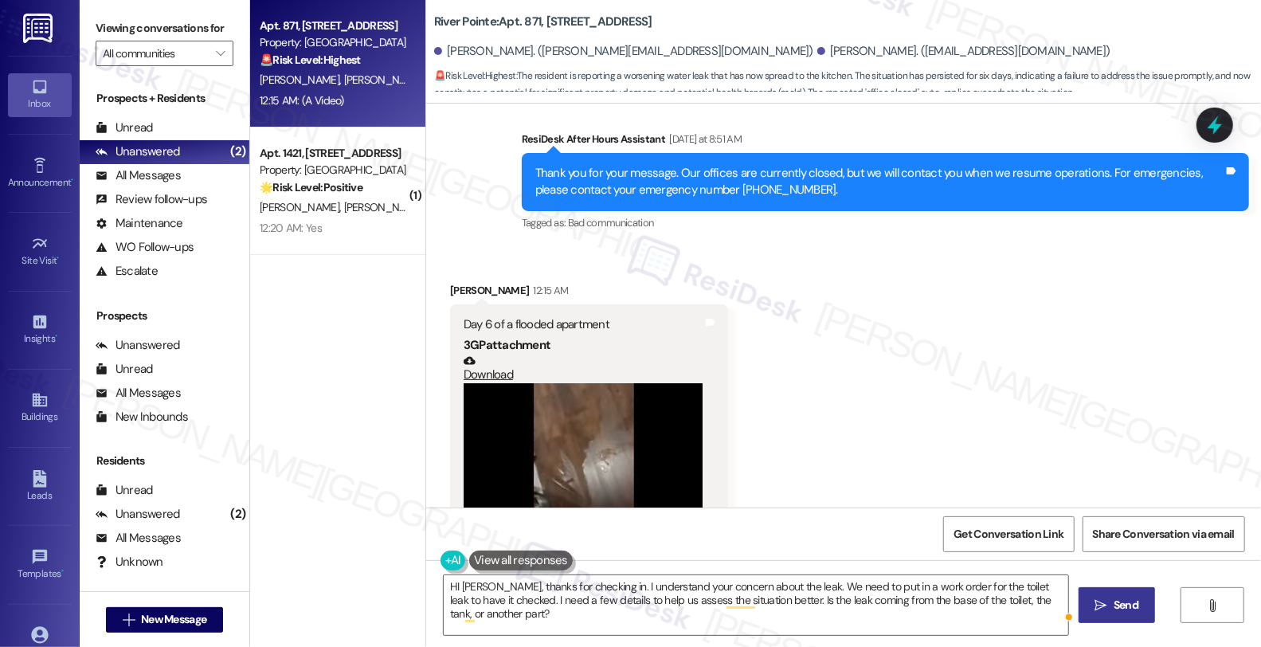
click at [1134, 607] on span "Send" at bounding box center [1125, 604] width 25 height 17
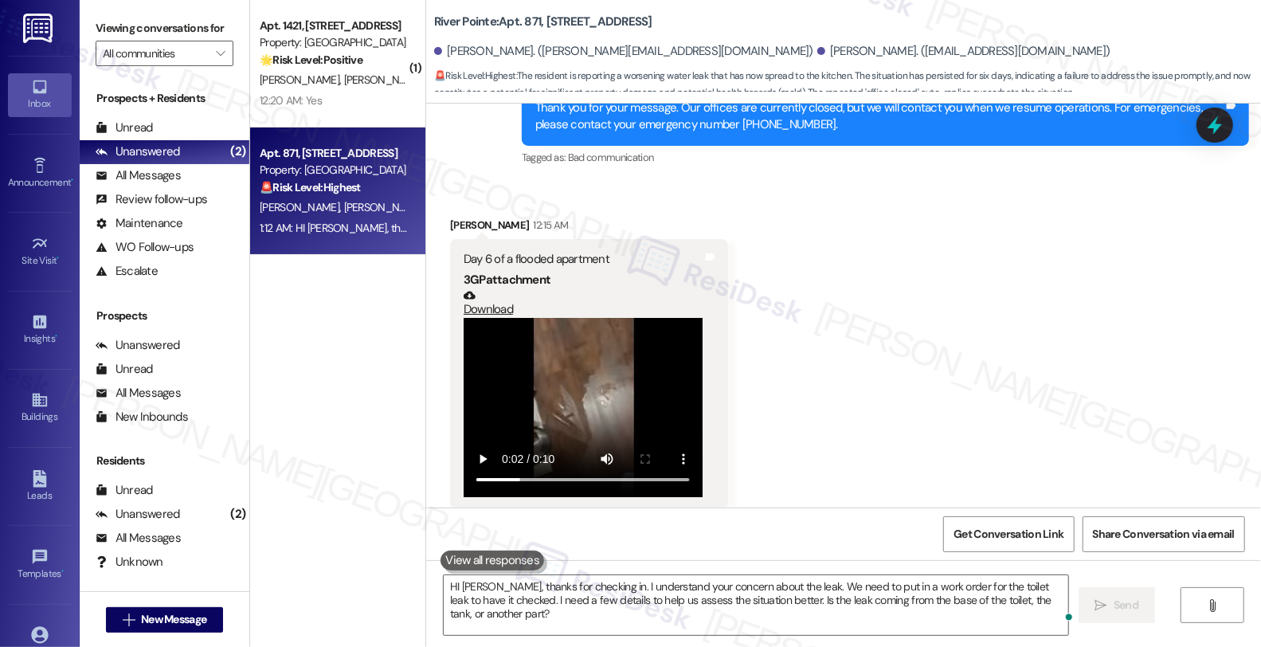
scroll to position [10739, 0]
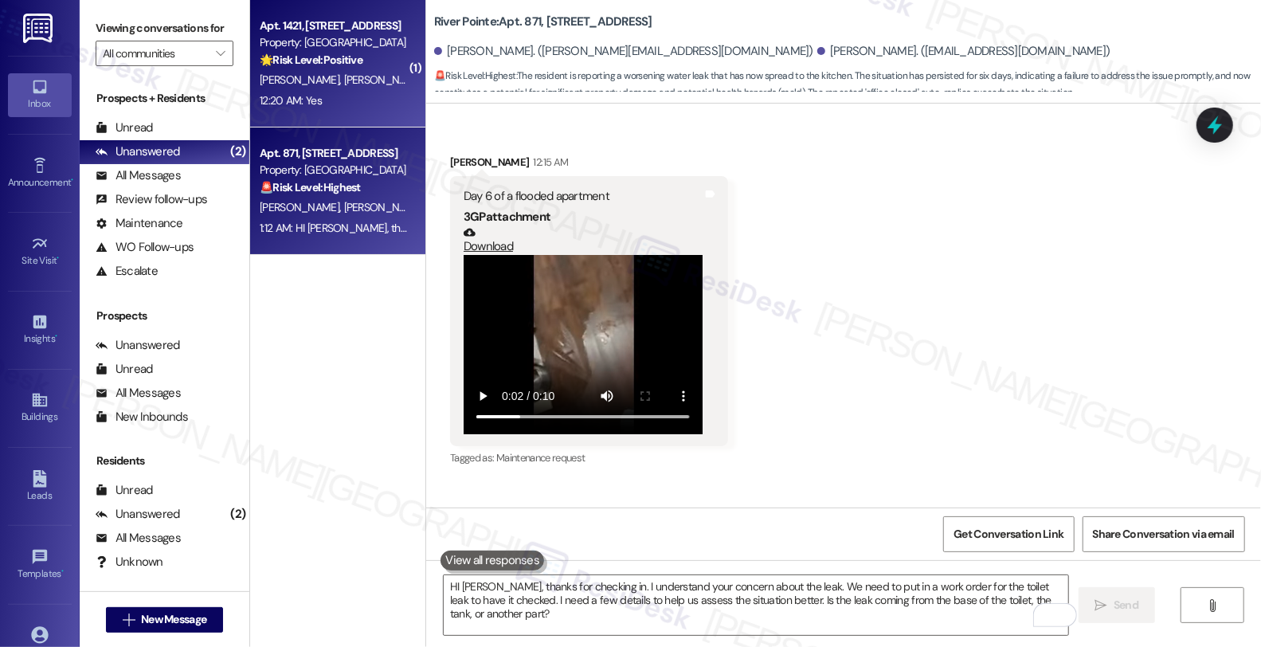
click at [338, 41] on div "Property: [GEOGRAPHIC_DATA]" at bounding box center [333, 42] width 147 height 17
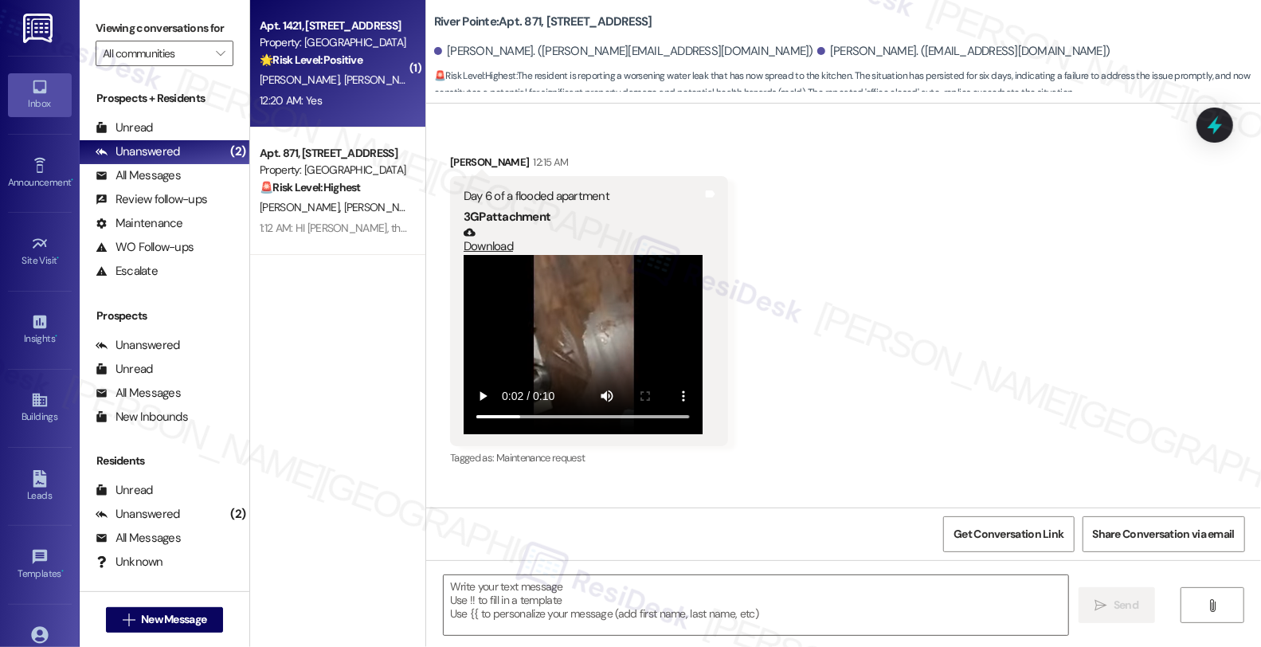
type textarea "Fetching suggested responses. Please feel free to read through the conversation…"
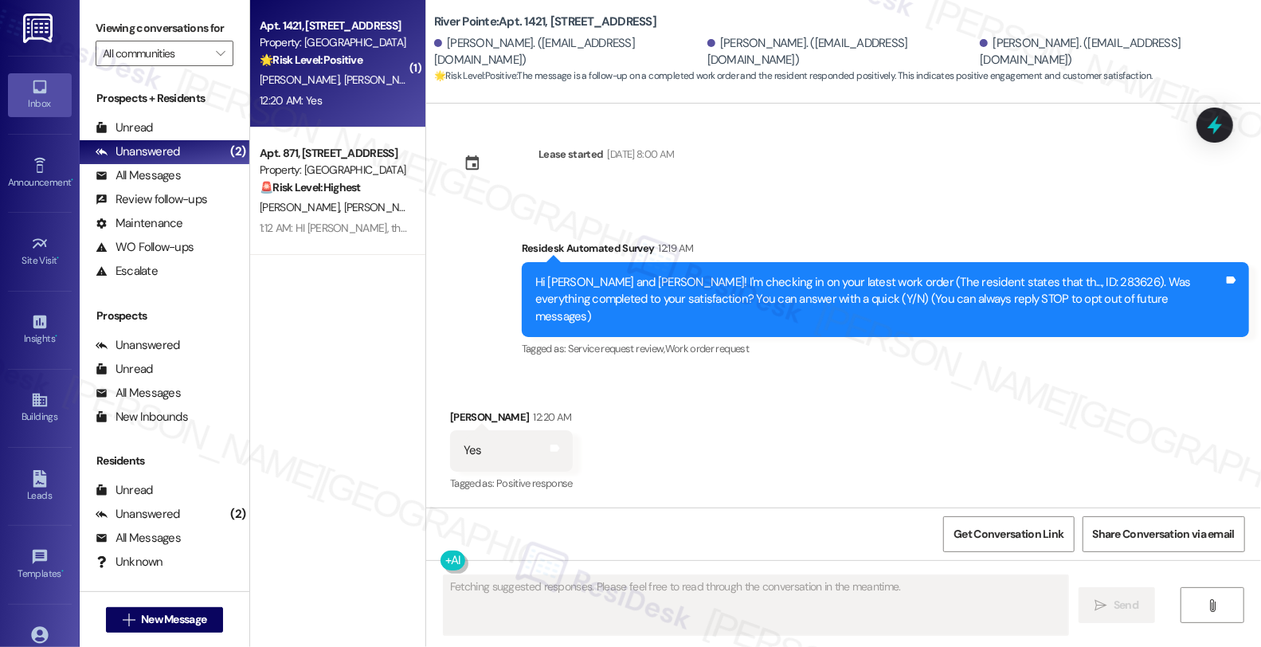
scroll to position [0, 0]
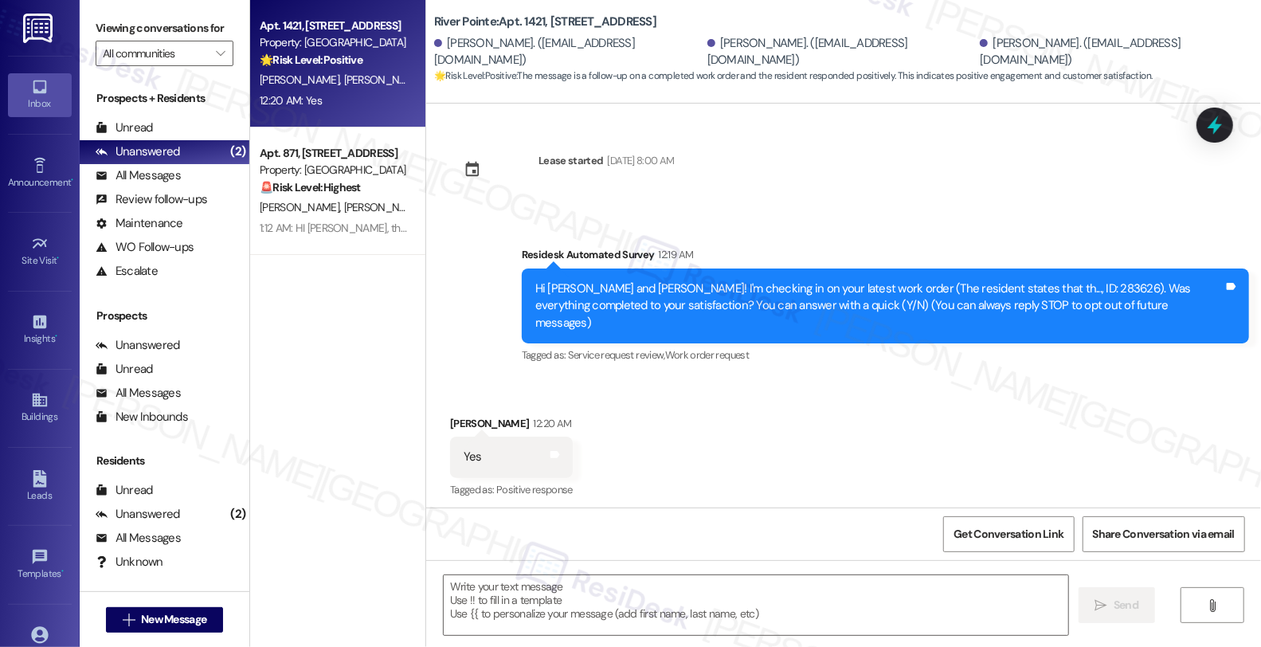
click at [808, 291] on div "Hi Shannon, Jade and Kolwyn! I'm checking in on your latest work order (The res…" at bounding box center [879, 305] width 688 height 51
click at [734, 591] on textarea at bounding box center [756, 605] width 624 height 60
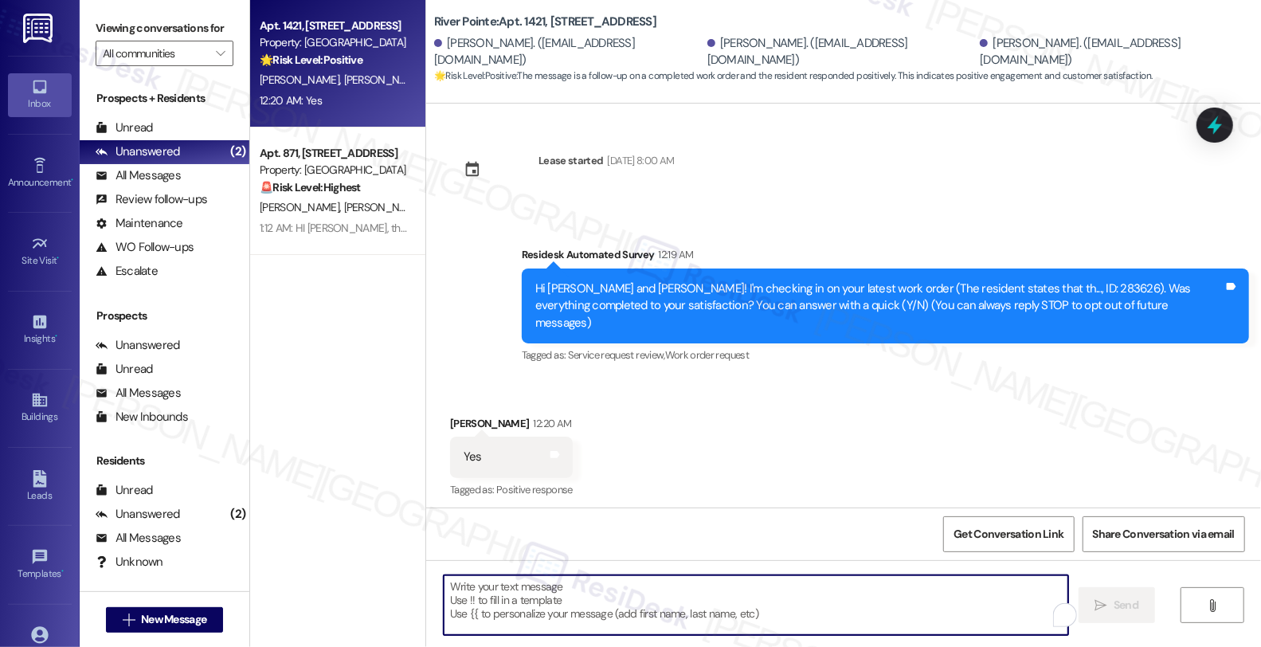
paste textarea "Hi, it’s great to hear from you, and I’m glad your latest work order has been c…"
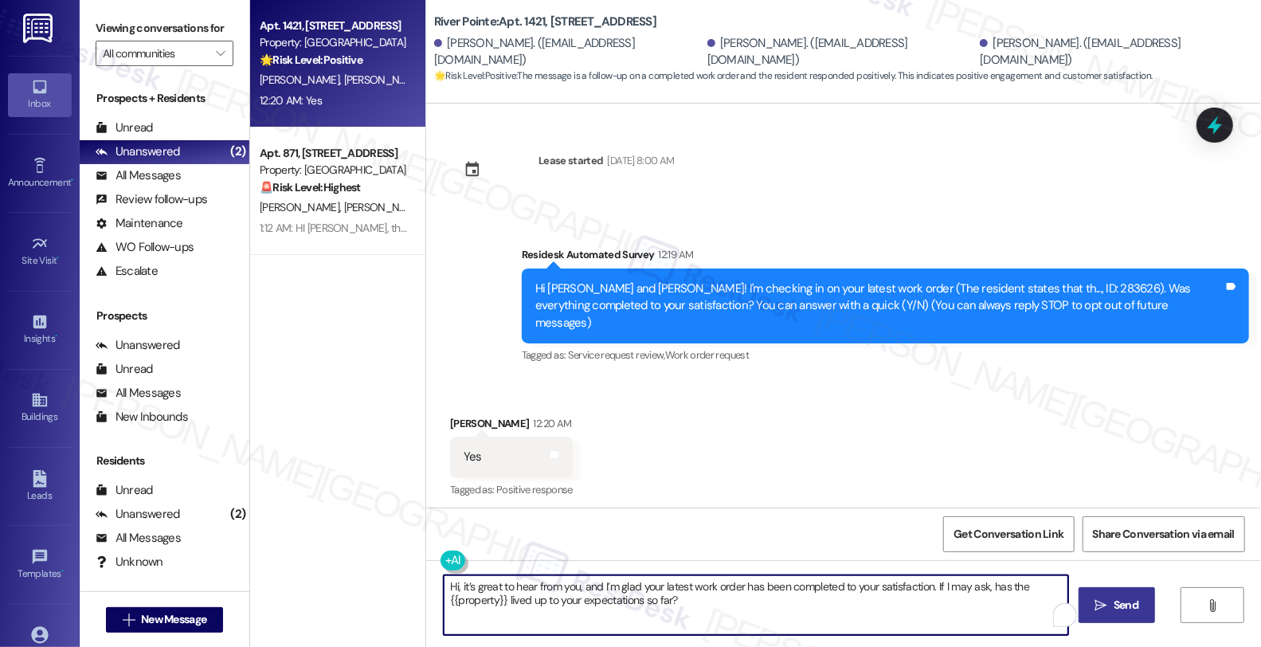
click at [450, 415] on div "Kolwyn Palasota 12:20 AM" at bounding box center [511, 426] width 123 height 22
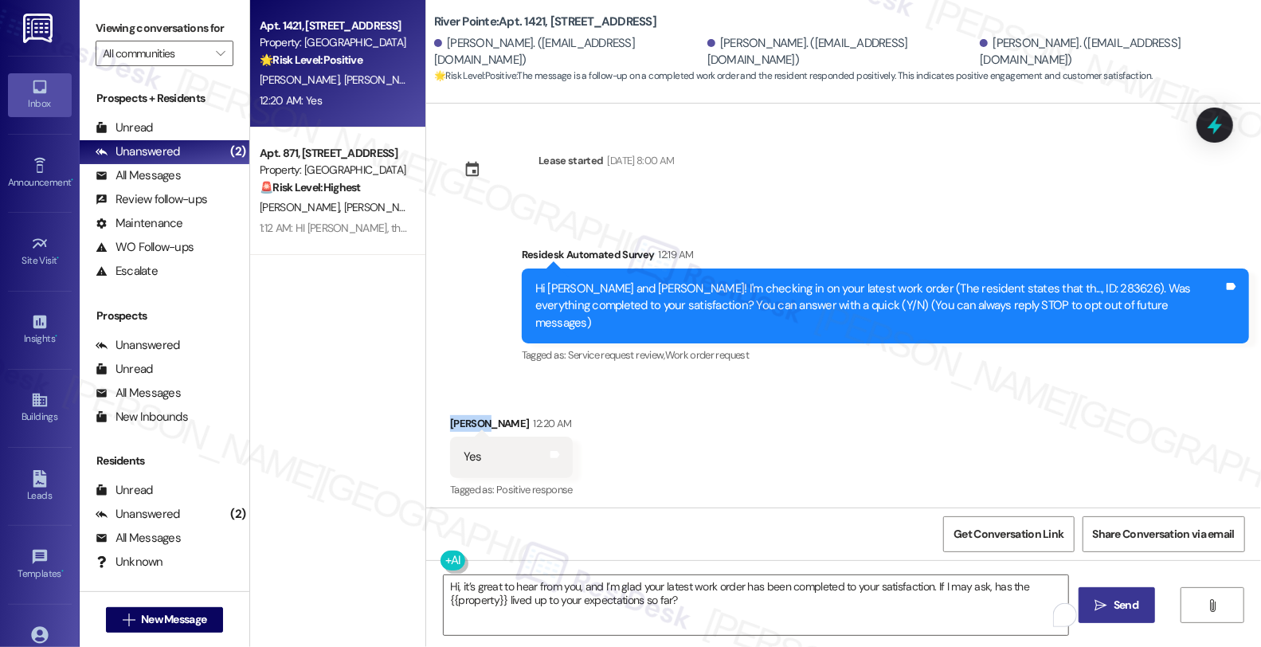
click at [450, 415] on div "Kolwyn Palasota 12:20 AM" at bounding box center [511, 426] width 123 height 22
copy div "Kolwyn"
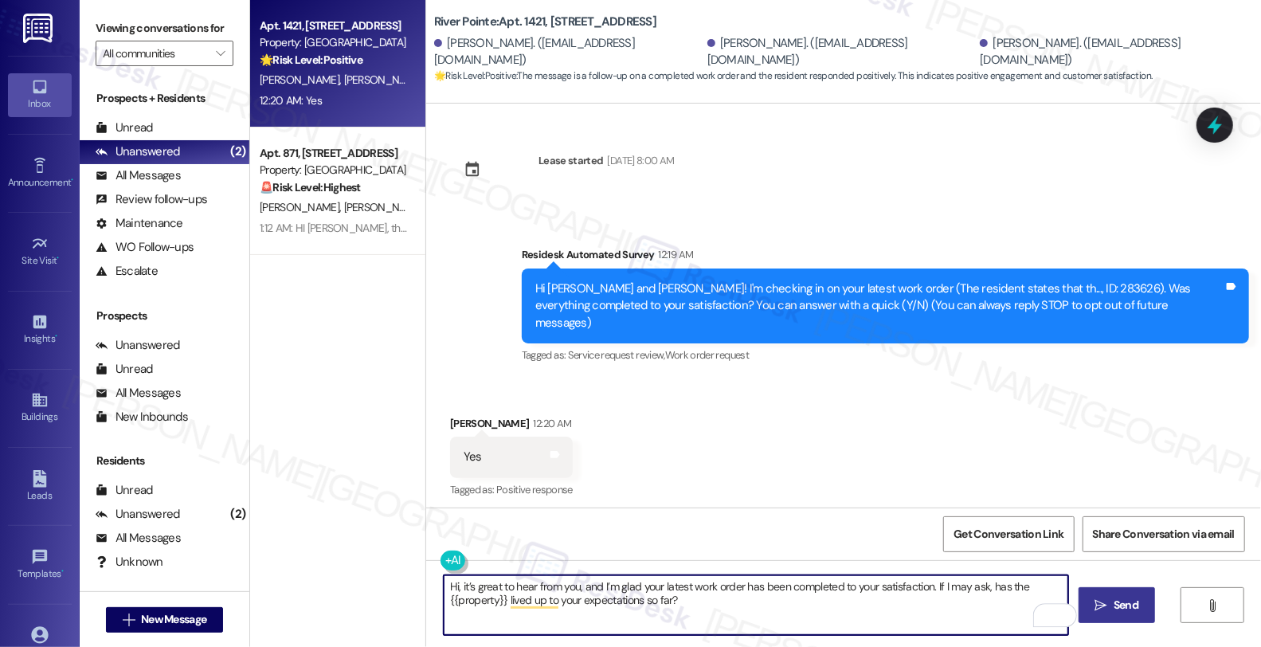
click at [448, 584] on textarea "Hi, it’s great to hear from you, and I’m glad your latest work order has been c…" at bounding box center [756, 605] width 624 height 60
paste textarea "Kolwyn"
type textarea "Hi Kolwyn, it’s great to hear from you, and I’m glad your latest work order has…"
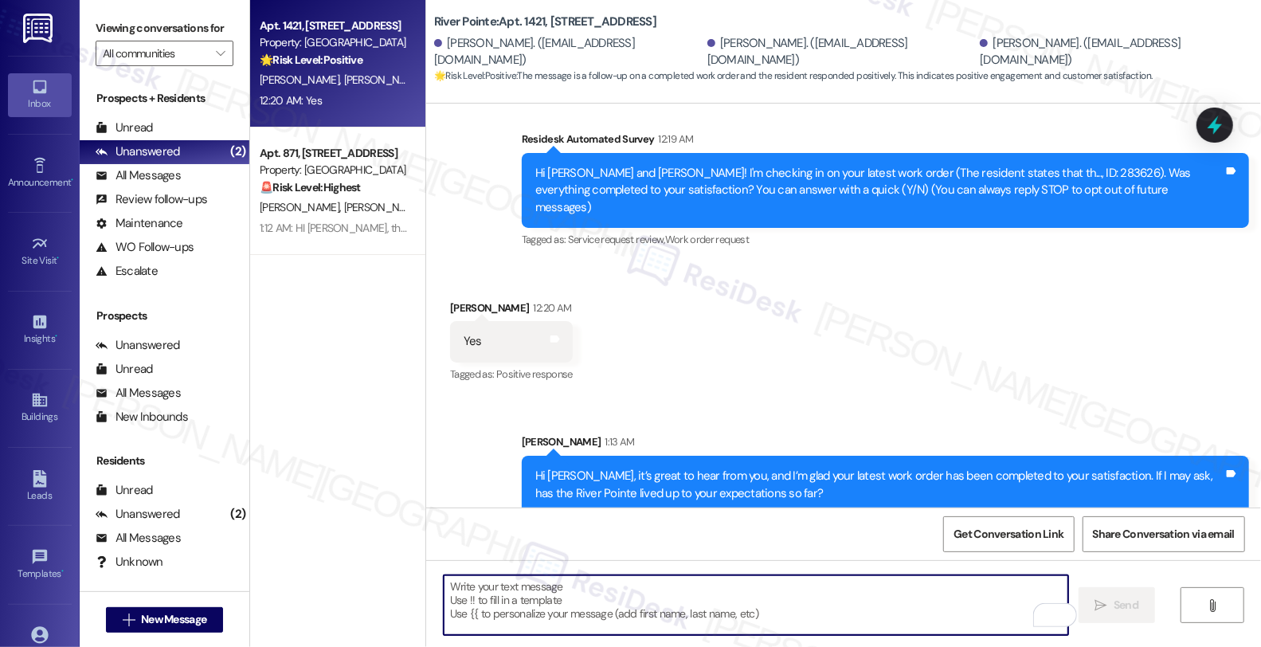
scroll to position [116, 0]
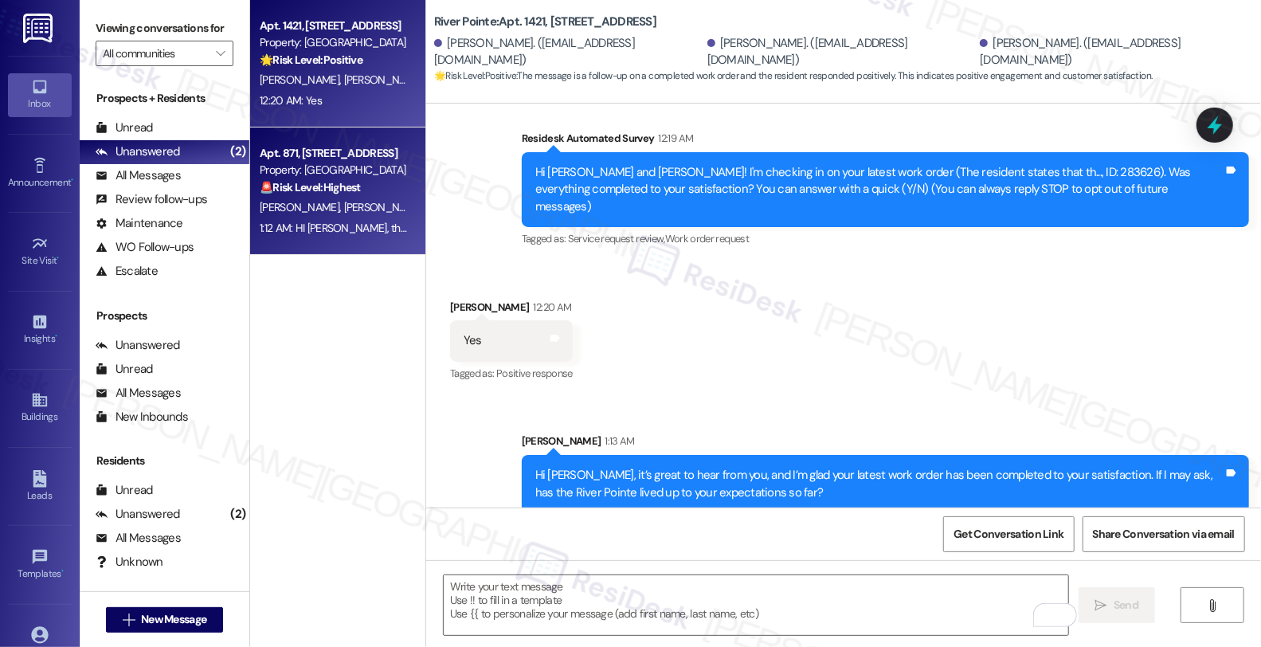
click at [354, 210] on div "K. Portis M. Atkinson" at bounding box center [333, 207] width 150 height 20
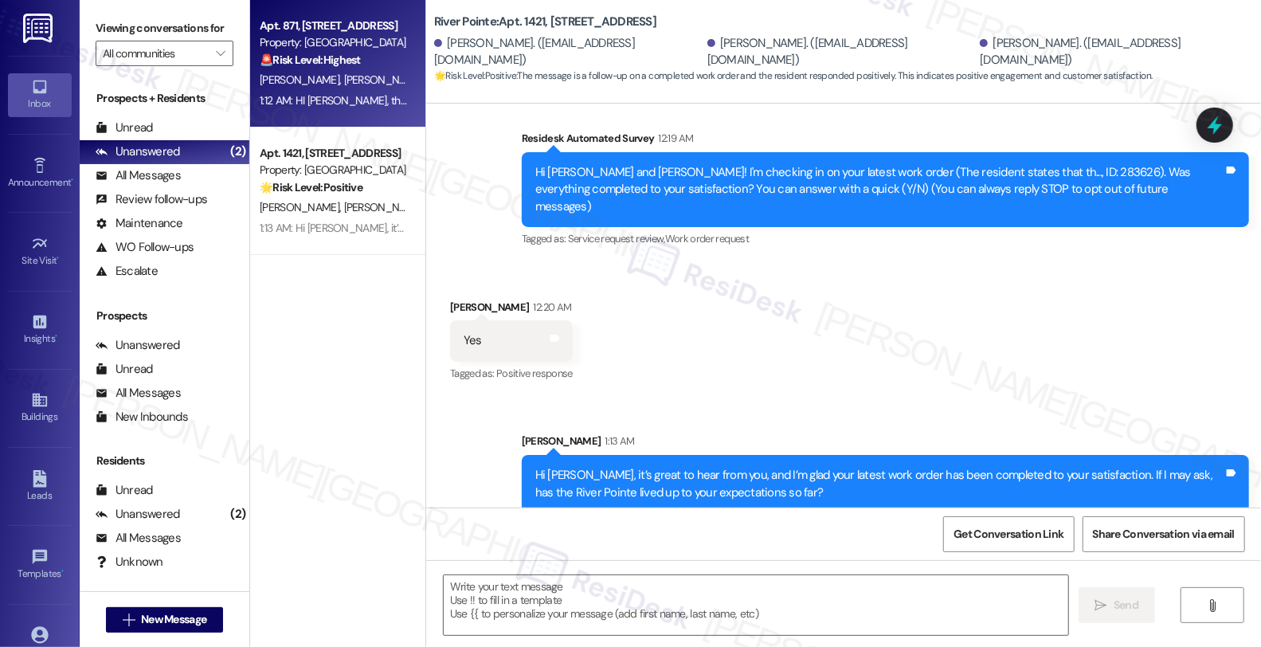
type textarea "Fetching suggested responses. Please feel free to read through the conversation…"
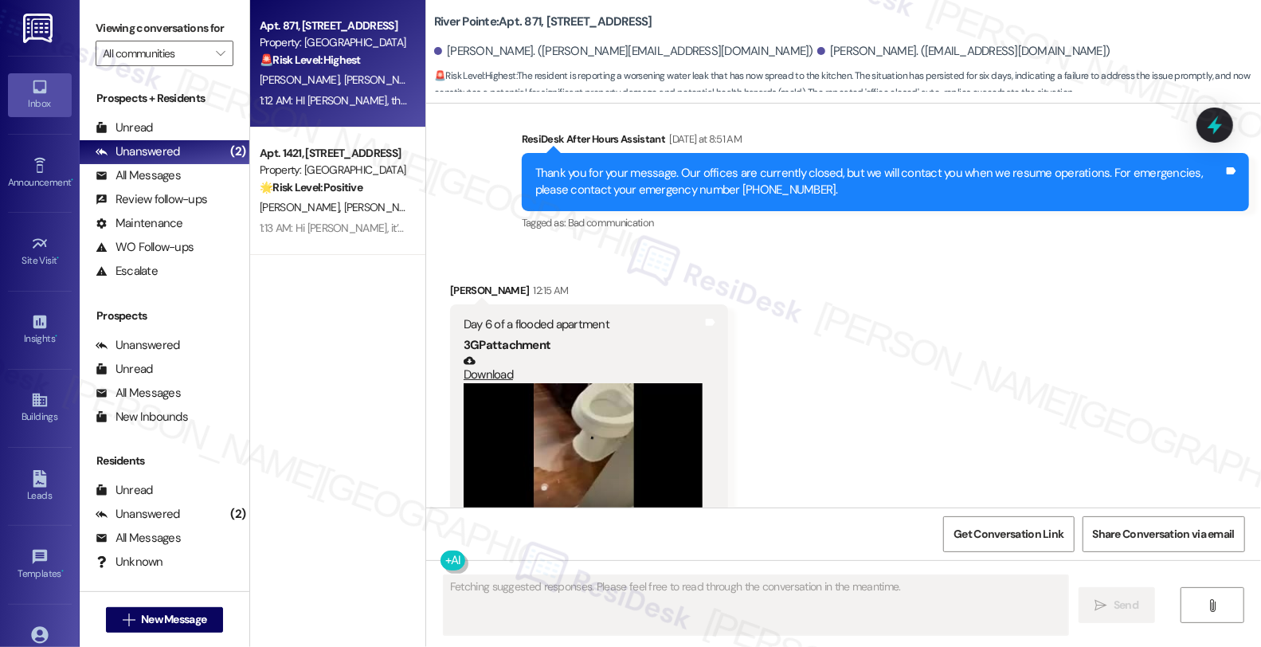
scroll to position [10763, 0]
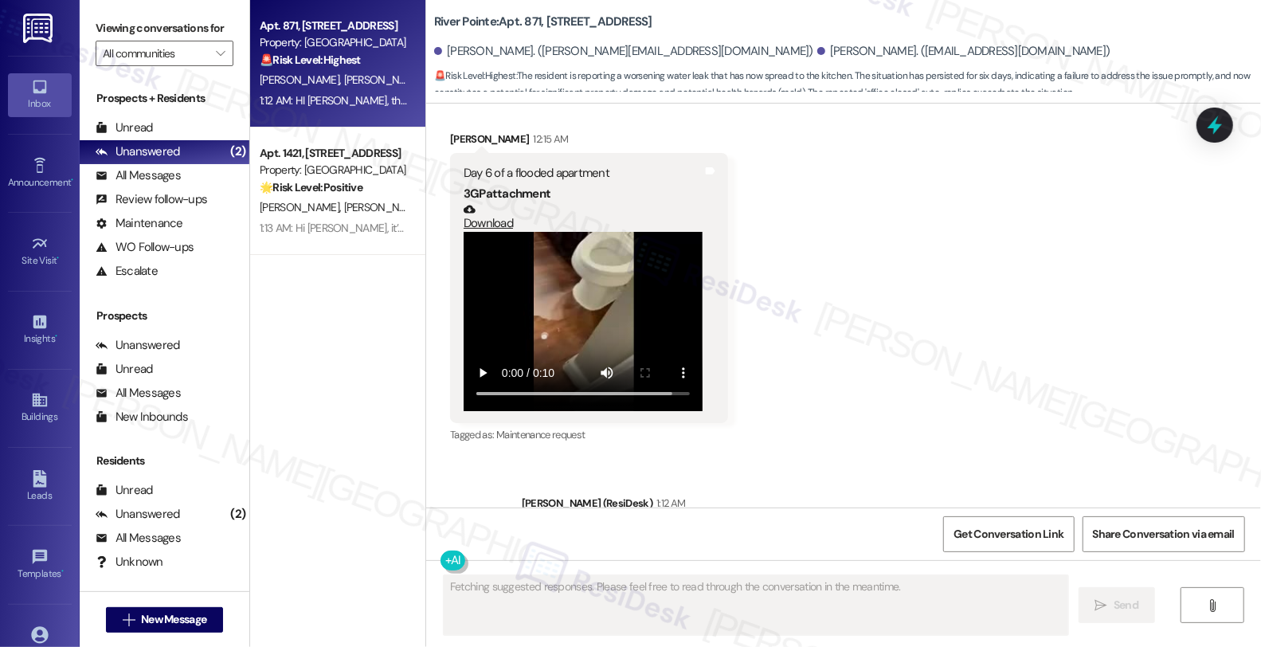
click at [368, 74] on div "K. Portis M. Atkinson" at bounding box center [333, 80] width 150 height 20
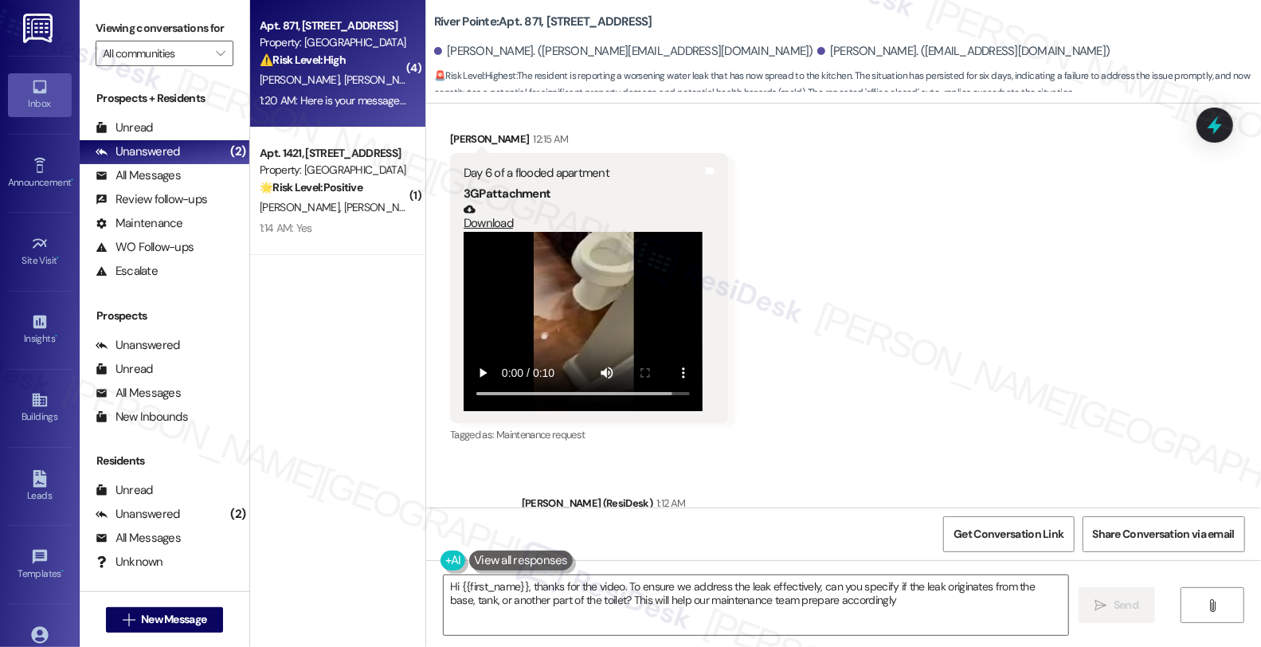
type textarea "Hi {{first_name}}, thanks for the video. To ensure we address the leak effectiv…"
